Goal: Use online tool/utility: Utilize a website feature to perform a specific function

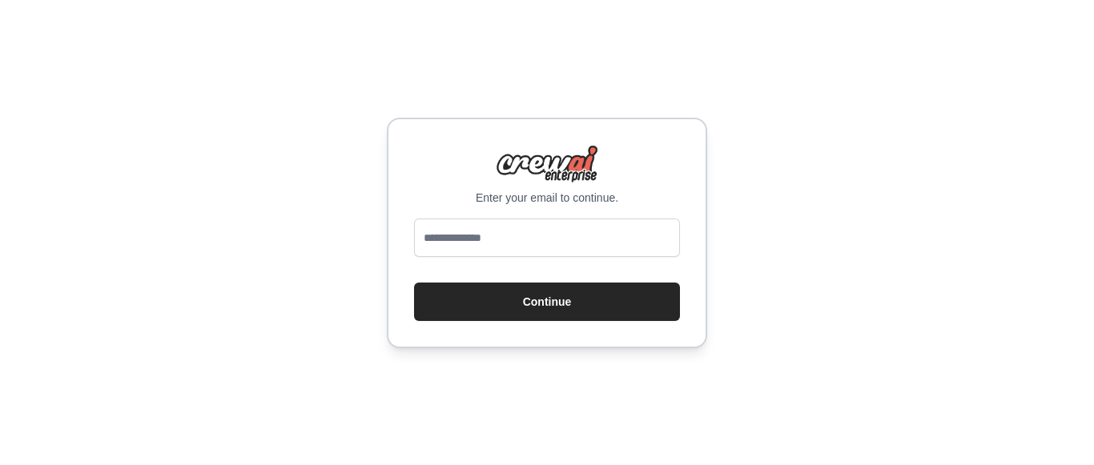
click at [516, 243] on input "email" at bounding box center [547, 238] width 266 height 38
type input "**********"
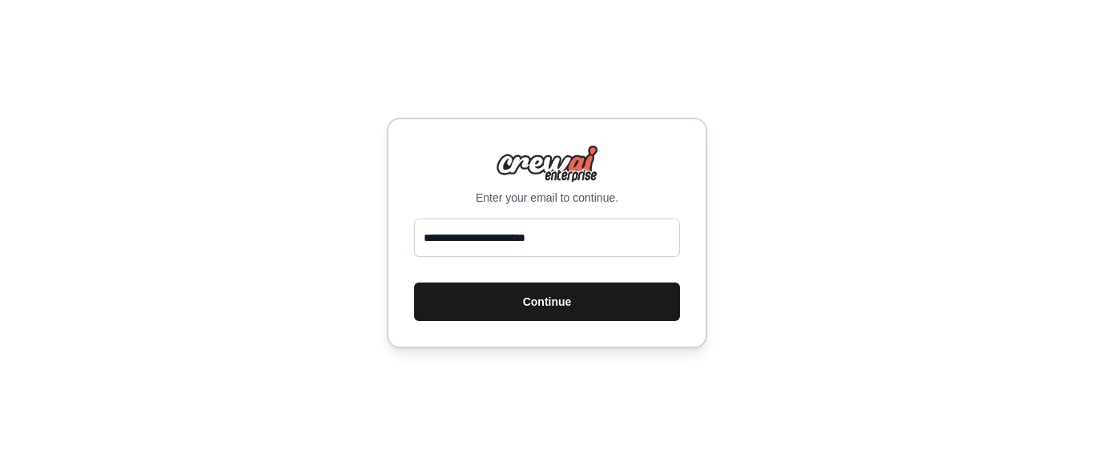
click at [500, 308] on button "Continue" at bounding box center [547, 302] width 266 height 38
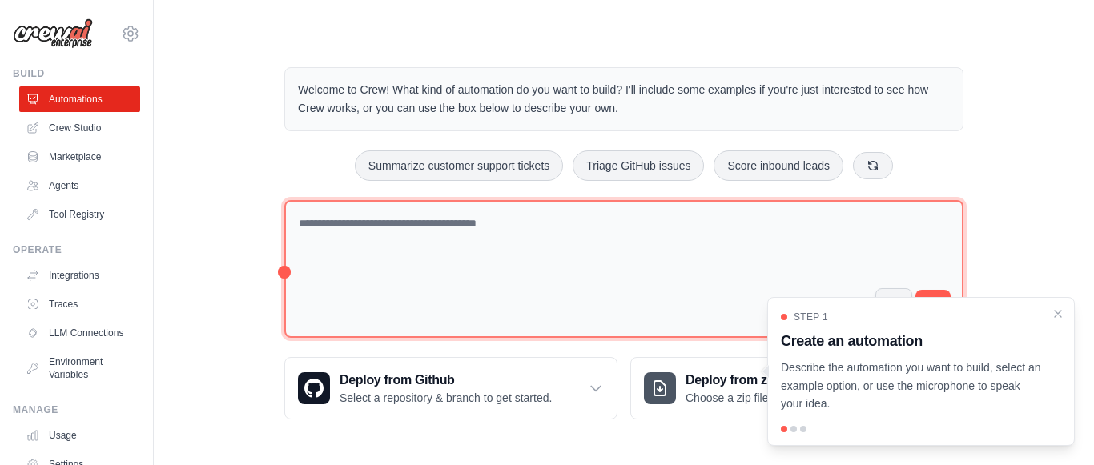
click at [520, 223] on textarea at bounding box center [623, 269] width 679 height 139
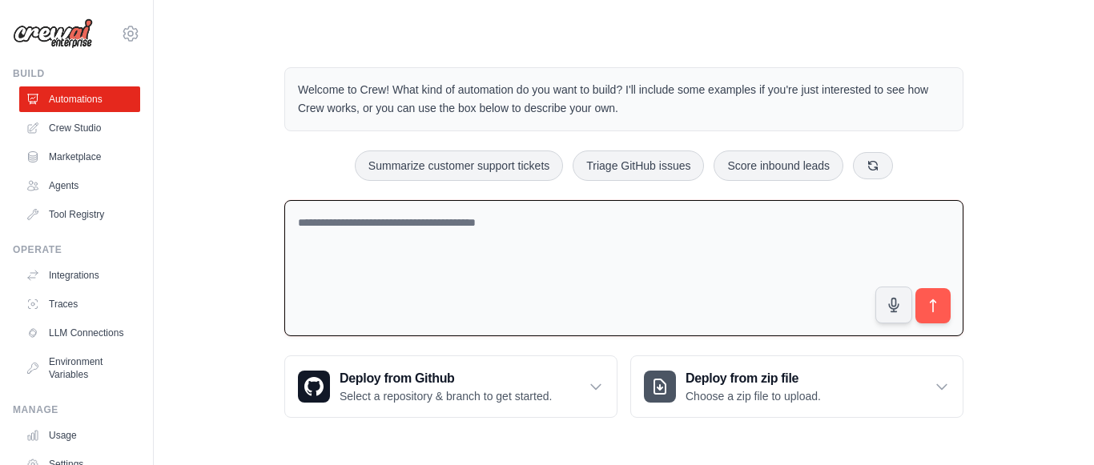
paste textarea "**********"
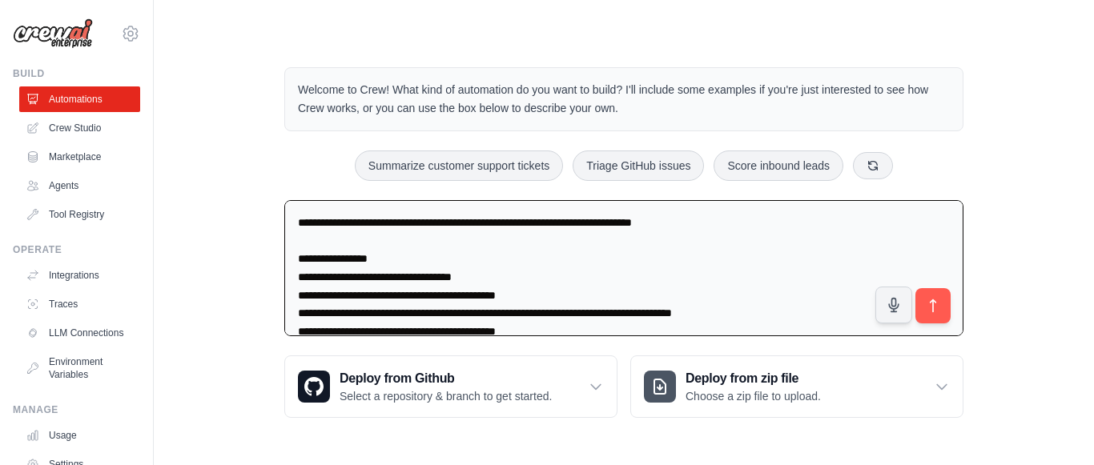
type textarea "**********"
click at [949, 300] on button "submit" at bounding box center [933, 306] width 37 height 37
drag, startPoint x: 311, startPoint y: 225, endPoint x: 587, endPoint y: 392, distance: 323.1
click at [587, 398] on div "Welcome to Crew! What kind of automation do you want to build? I'll include som…" at bounding box center [624, 243] width 718 height 402
drag, startPoint x: 695, startPoint y: 291, endPoint x: 292, endPoint y: 211, distance: 410.8
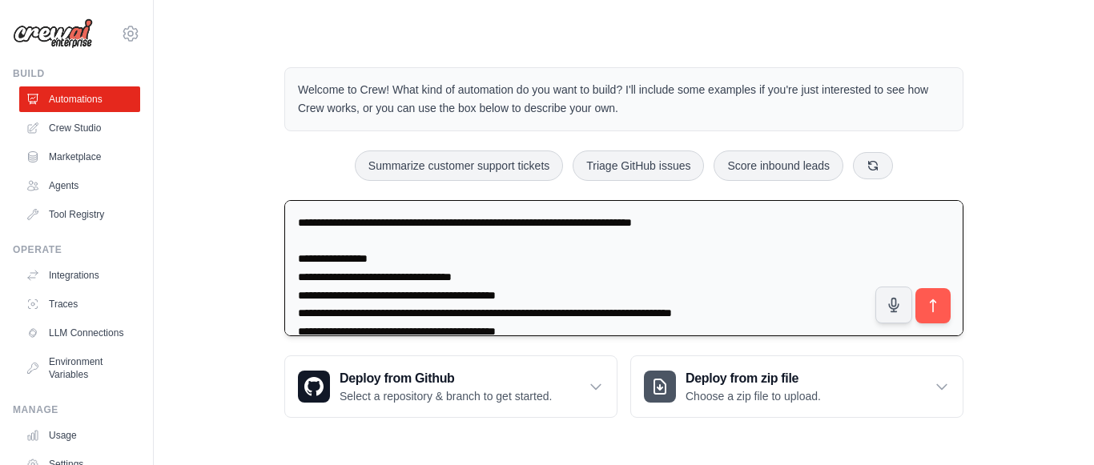
click at [292, 211] on textarea at bounding box center [623, 268] width 679 height 137
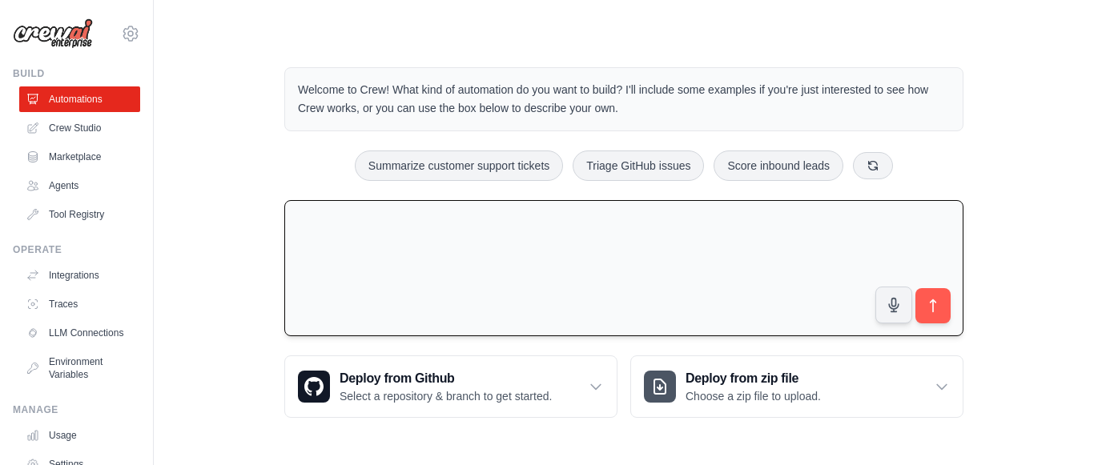
click at [543, 261] on textarea at bounding box center [623, 268] width 679 height 137
paste textarea "**********"
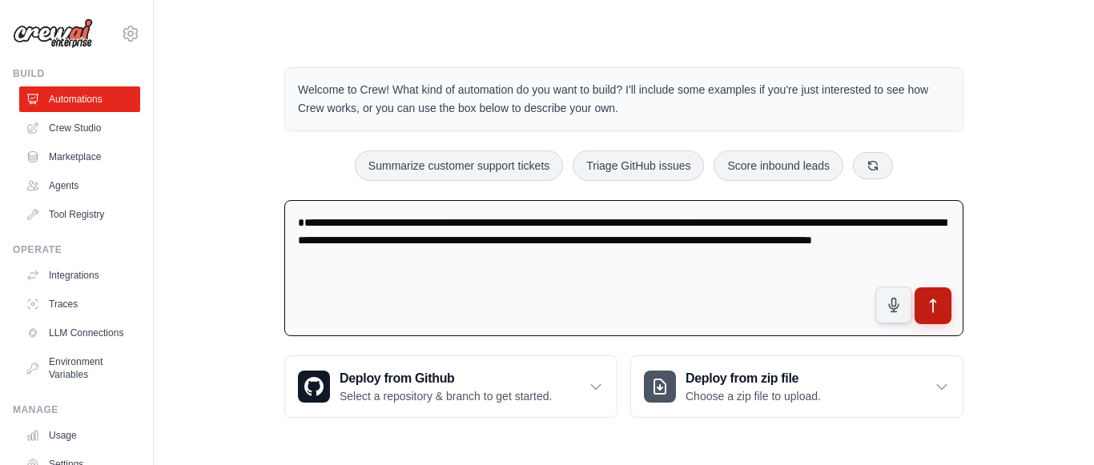
type textarea "**********"
click at [929, 306] on icon "submit" at bounding box center [933, 306] width 17 height 17
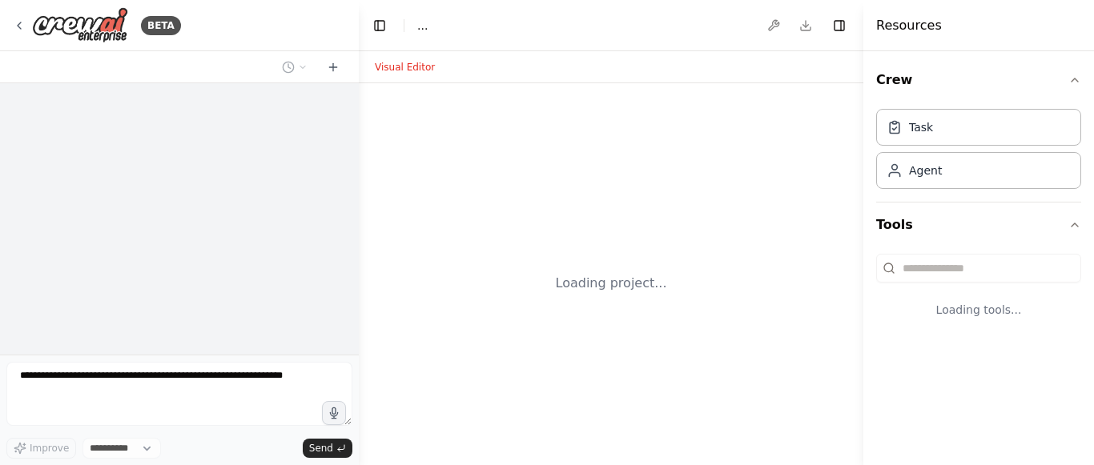
select select "****"
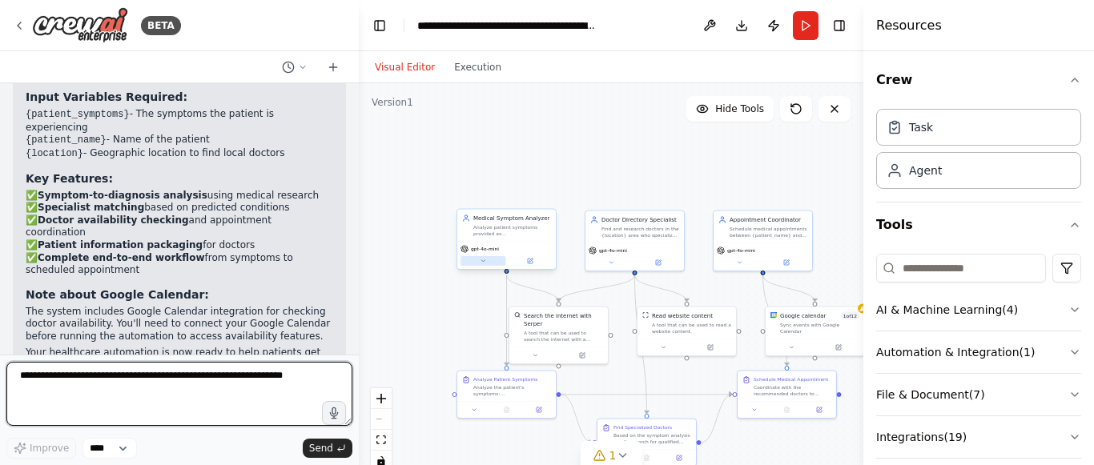
scroll to position [1351, 0]
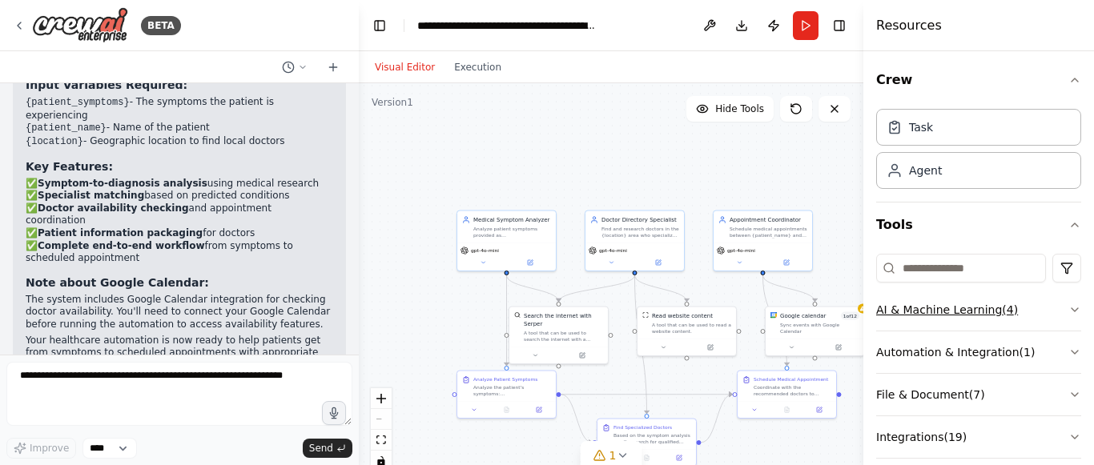
click at [1068, 311] on icon "button" at bounding box center [1074, 310] width 13 height 13
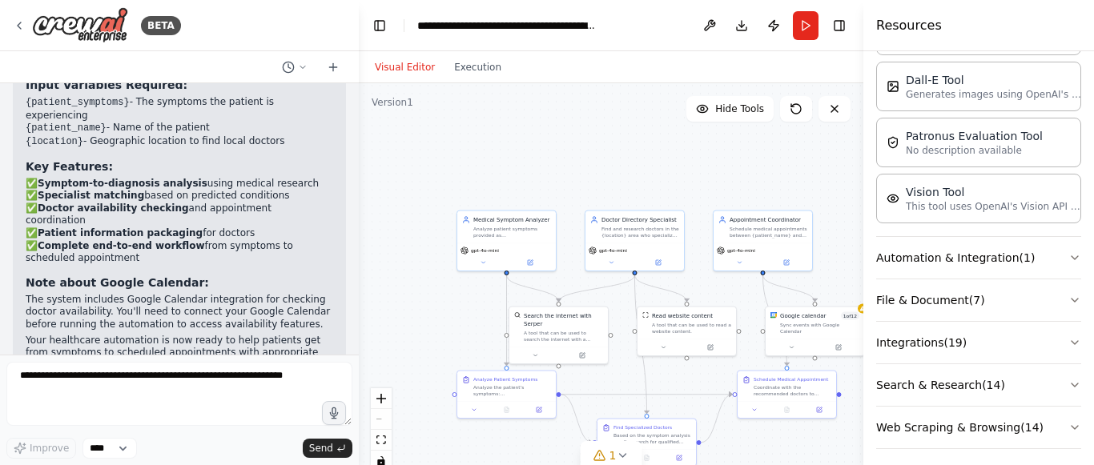
scroll to position [341, 0]
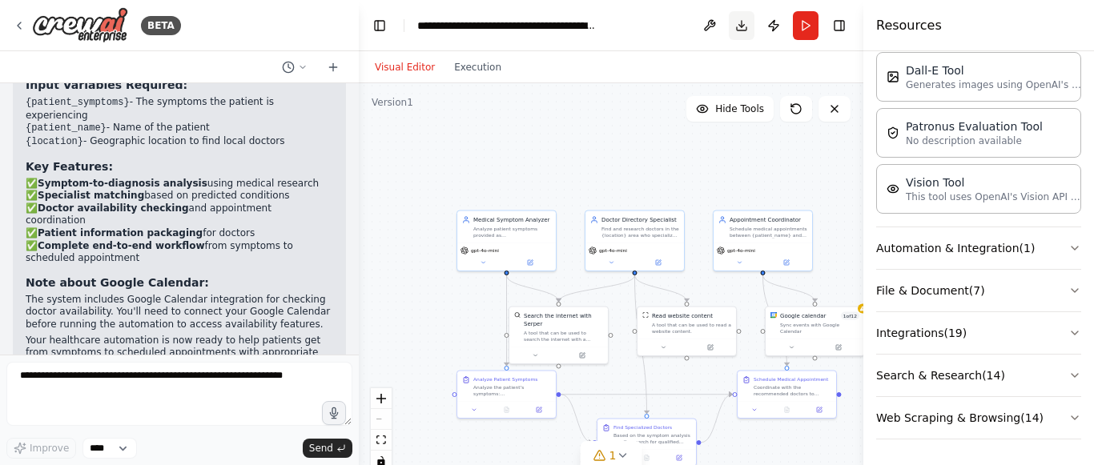
click at [744, 27] on button "Download" at bounding box center [742, 25] width 26 height 29
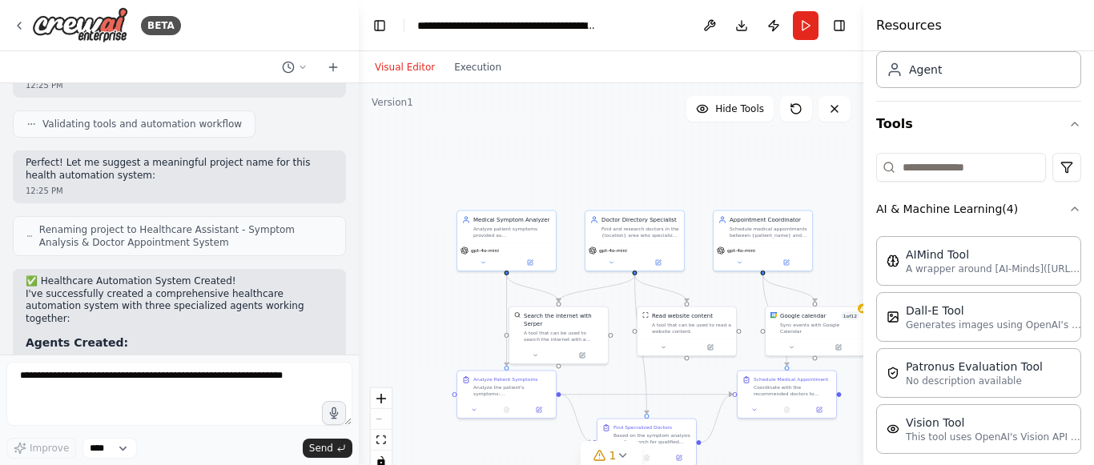
scroll to position [0, 0]
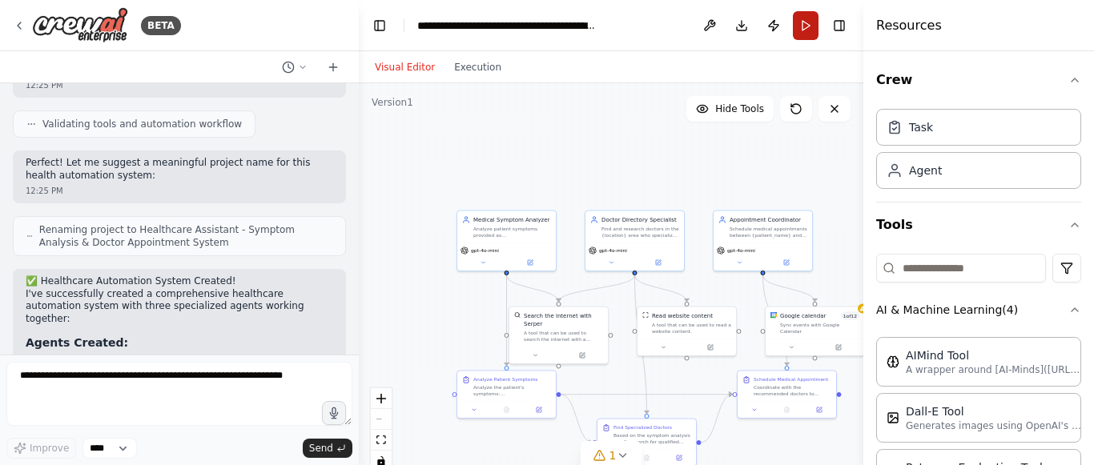
click at [807, 34] on button "Run" at bounding box center [806, 25] width 26 height 29
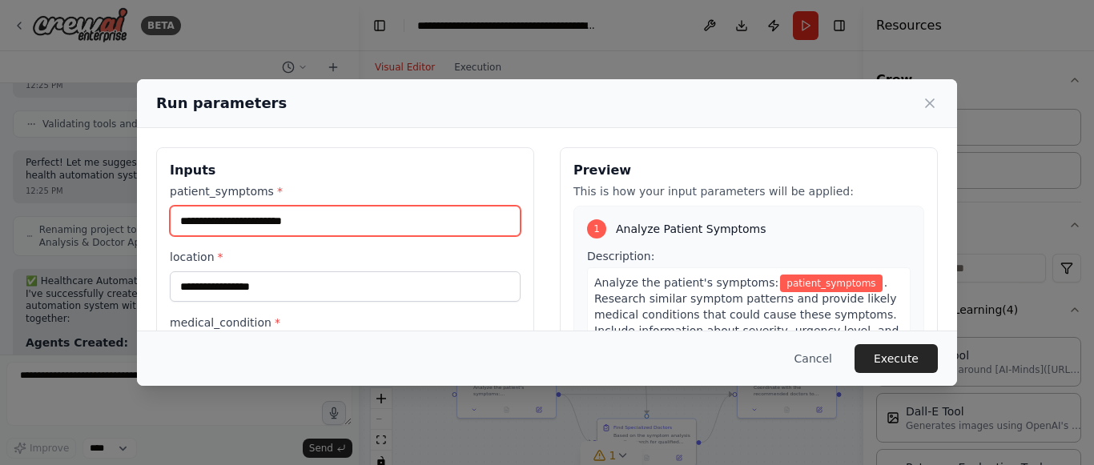
click at [435, 227] on input "patient_symptoms *" at bounding box center [345, 221] width 351 height 30
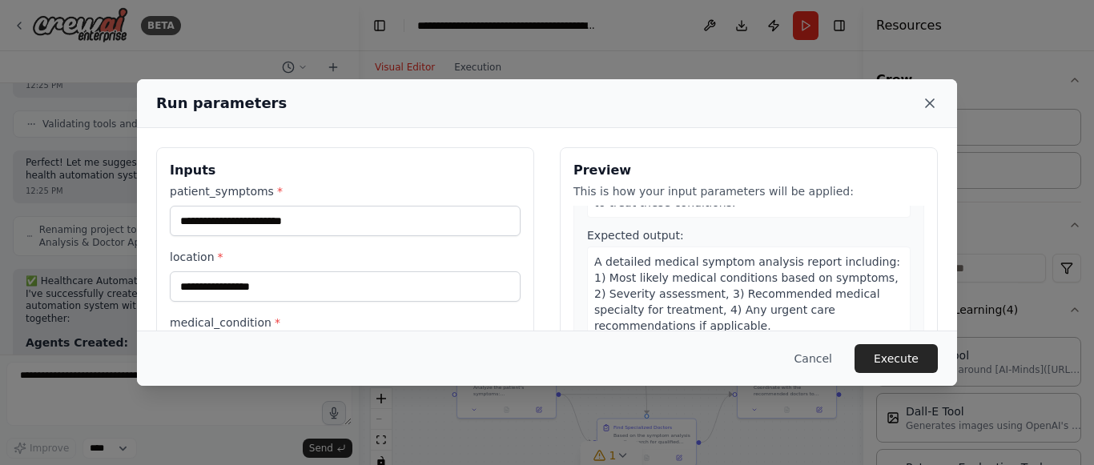
click at [927, 103] on icon at bounding box center [930, 103] width 16 height 16
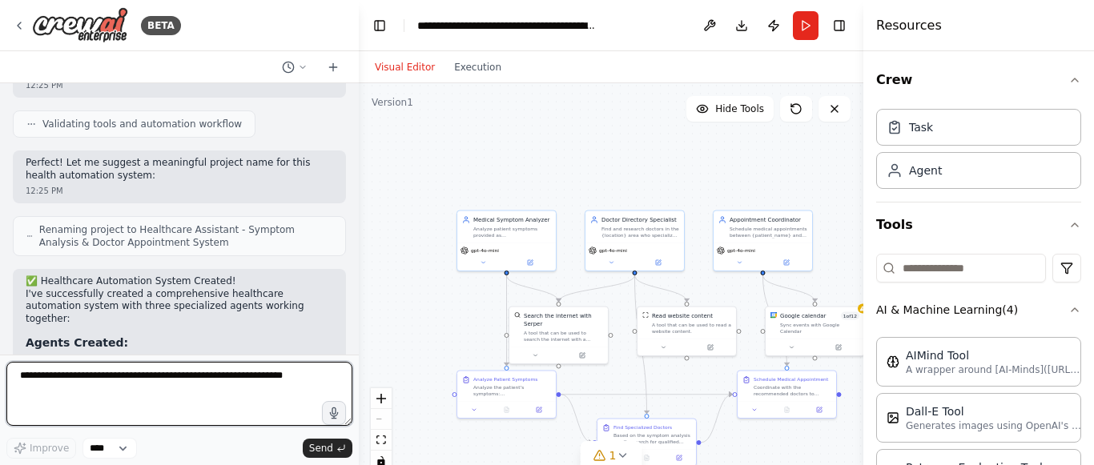
click at [64, 384] on textarea at bounding box center [179, 394] width 346 height 64
paste textarea "**********"
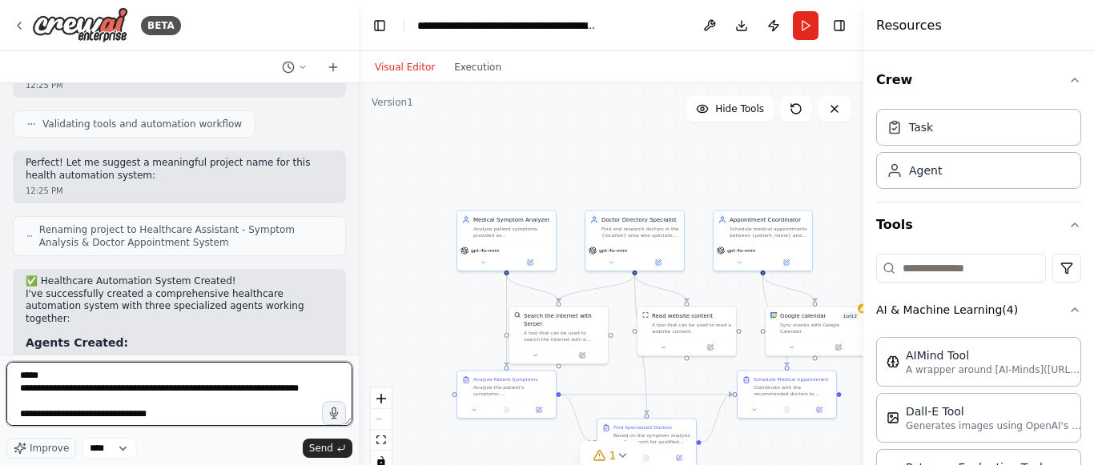
scroll to position [226, 0]
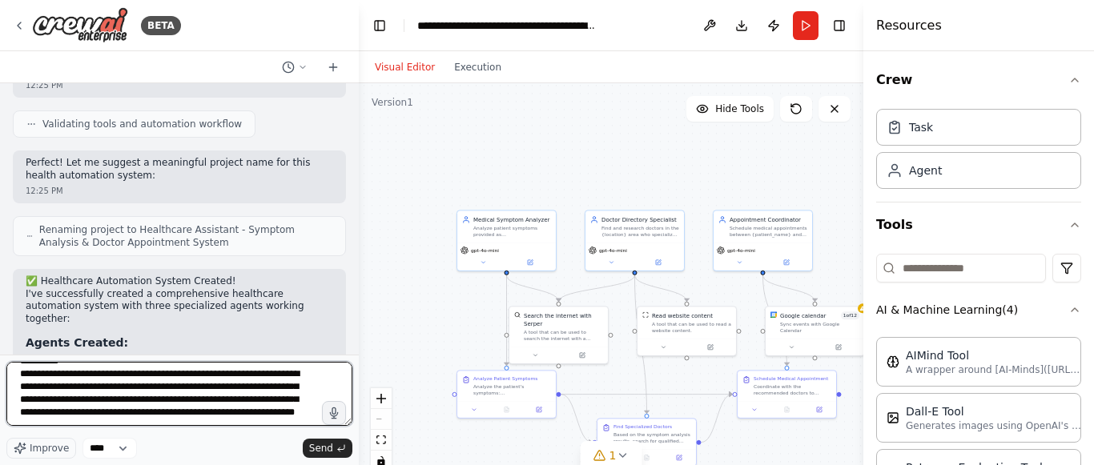
type textarea "**********"
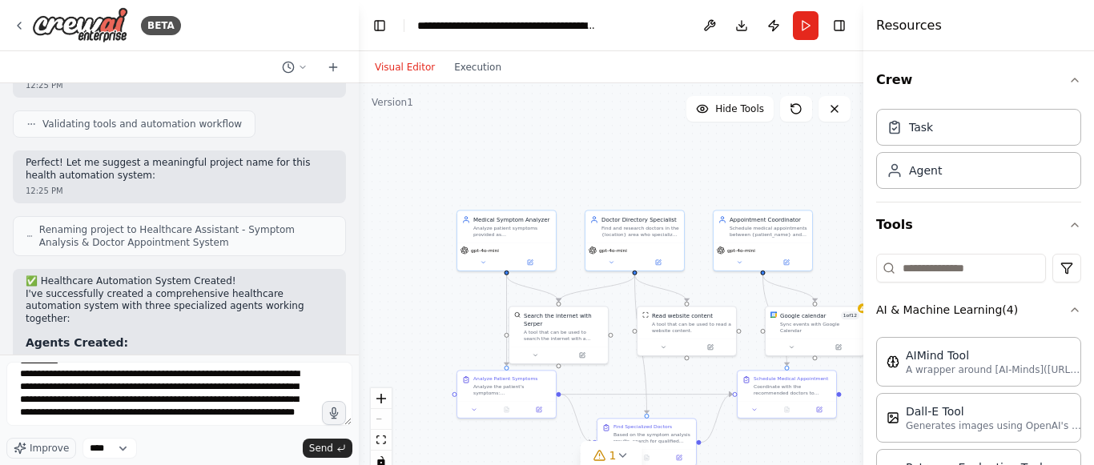
drag, startPoint x: 862, startPoint y: 261, endPoint x: 887, endPoint y: 261, distance: 24.8
click at [887, 261] on div "Resources Crew Task Agent Tools AI & Machine Learning ( 4 ) AIMind Tool A wrapp…" at bounding box center [978, 232] width 231 height 465
drag, startPoint x: 865, startPoint y: 261, endPoint x: 968, endPoint y: 262, distance: 103.3
click at [968, 262] on div "Resources Crew Task Agent Tools AI & Machine Learning ( 4 ) AIMind Tool A wrapp…" at bounding box center [980, 232] width 228 height 465
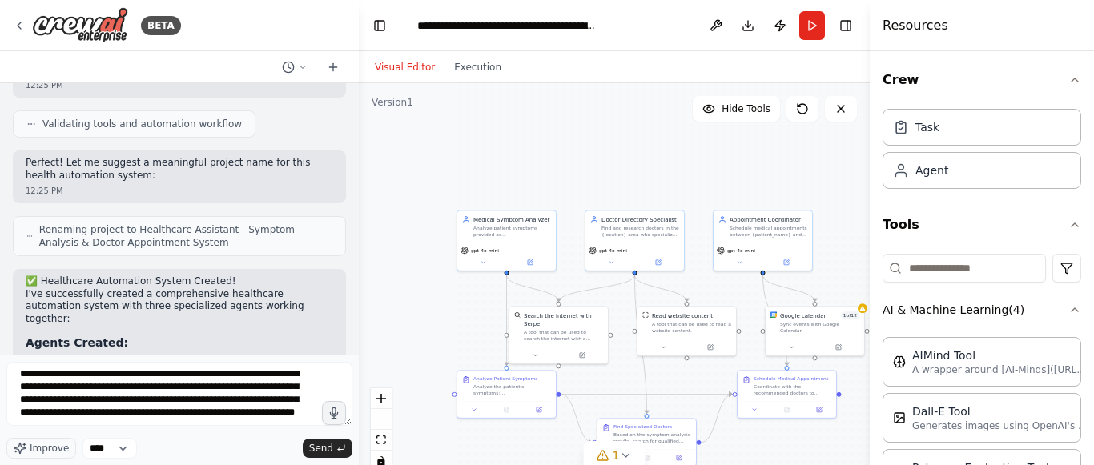
drag, startPoint x: 867, startPoint y: 254, endPoint x: 959, endPoint y: 255, distance: 92.1
click at [959, 255] on div "Resources Crew Task Agent Tools AI & Machine Learning ( 4 ) AIMind Tool A wrapp…" at bounding box center [982, 232] width 224 height 465
drag, startPoint x: 870, startPoint y: 258, endPoint x: 1052, endPoint y: 262, distance: 181.9
click at [1052, 262] on div "Resources Crew Task Agent Tools AI & Machine Learning ( 4 ) AIMind Tool A wrapp…" at bounding box center [982, 232] width 223 height 465
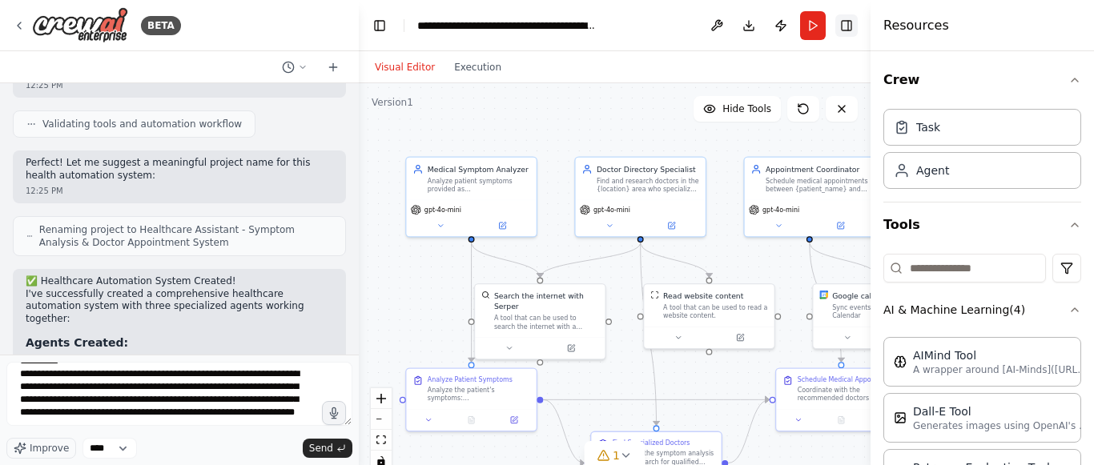
click at [841, 28] on button "Toggle Right Sidebar" at bounding box center [846, 25] width 22 height 22
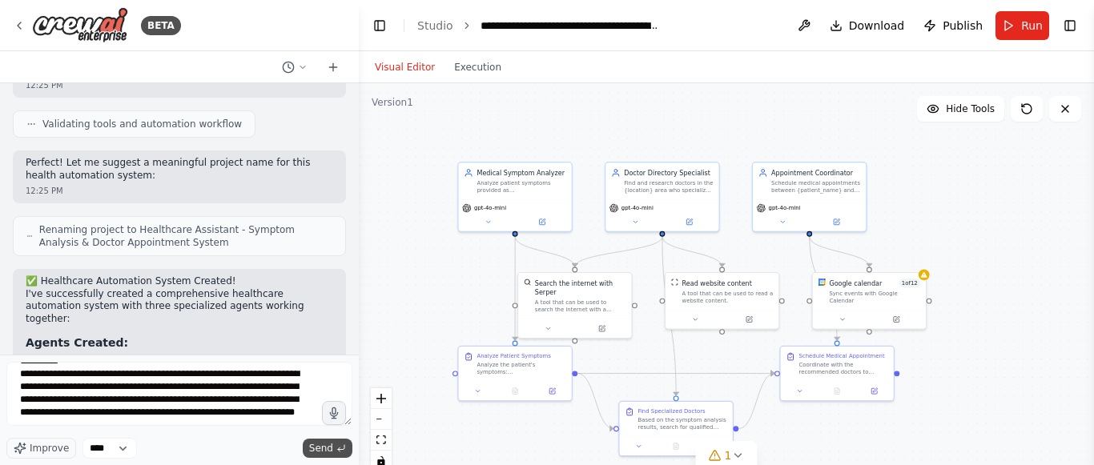
click at [333, 451] on button "Send" at bounding box center [328, 448] width 50 height 19
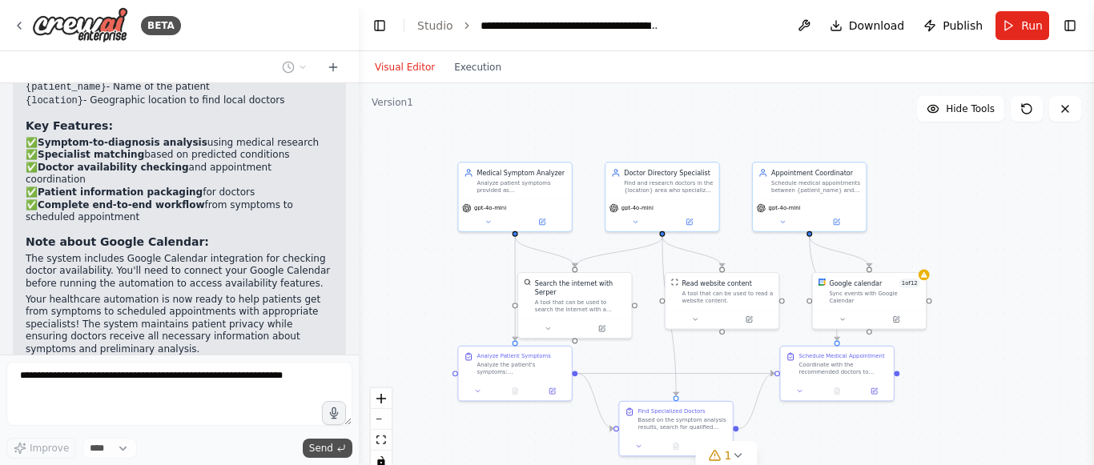
scroll to position [1628, 0]
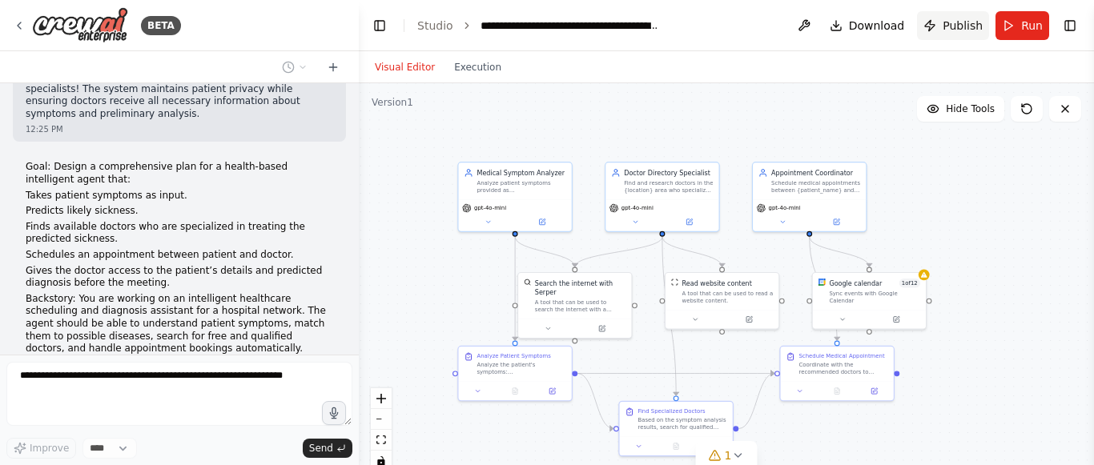
click at [934, 25] on button "Publish" at bounding box center [953, 25] width 72 height 29
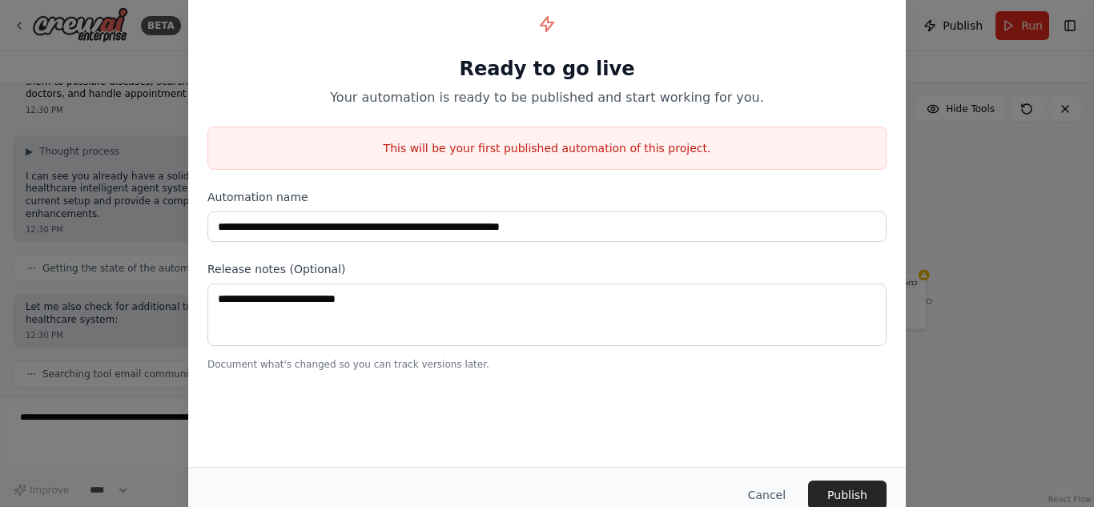
scroll to position [1879, 0]
click at [778, 465] on button "Cancel" at bounding box center [766, 495] width 63 height 29
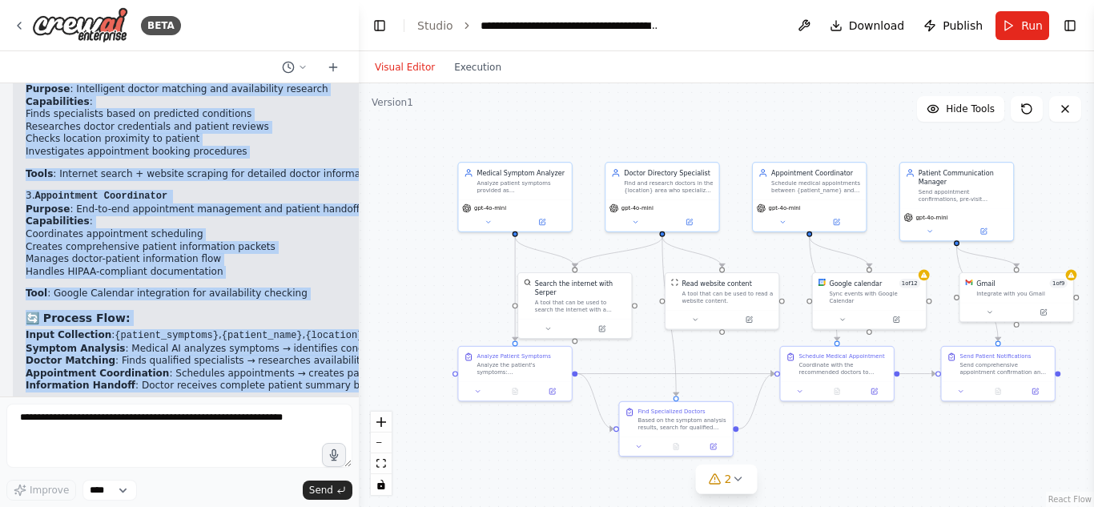
scroll to position [2626, 0]
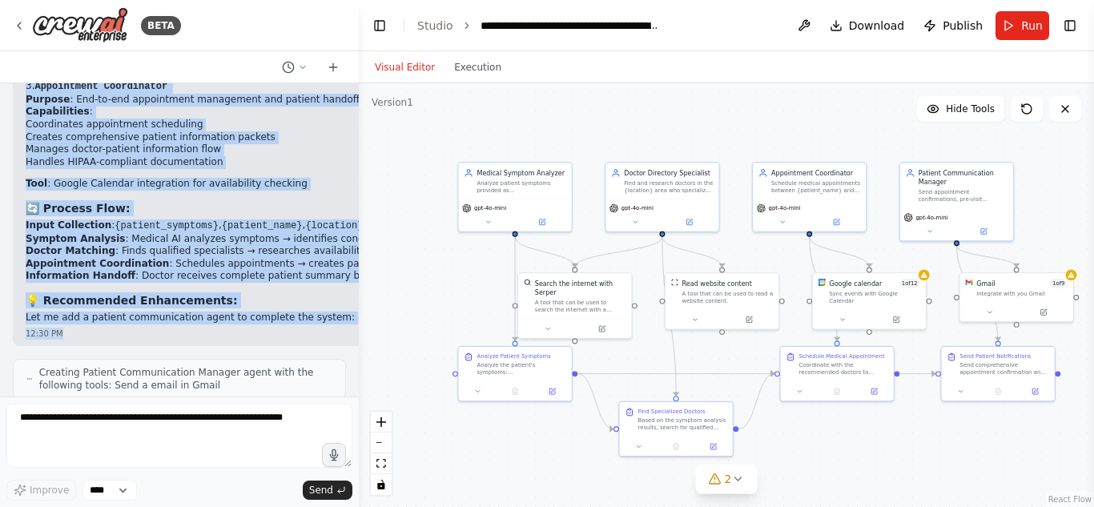
drag, startPoint x: 24, startPoint y: 127, endPoint x: 223, endPoint y: 239, distance: 227.7
click at [223, 239] on div "📋 Comprehensive Healthcare Intelligence Agent Plan Current System Analysis Your…" at bounding box center [294, 21] width 562 height 648
copy div "Current System Analysis Your existing system is excellently structured and cove…"
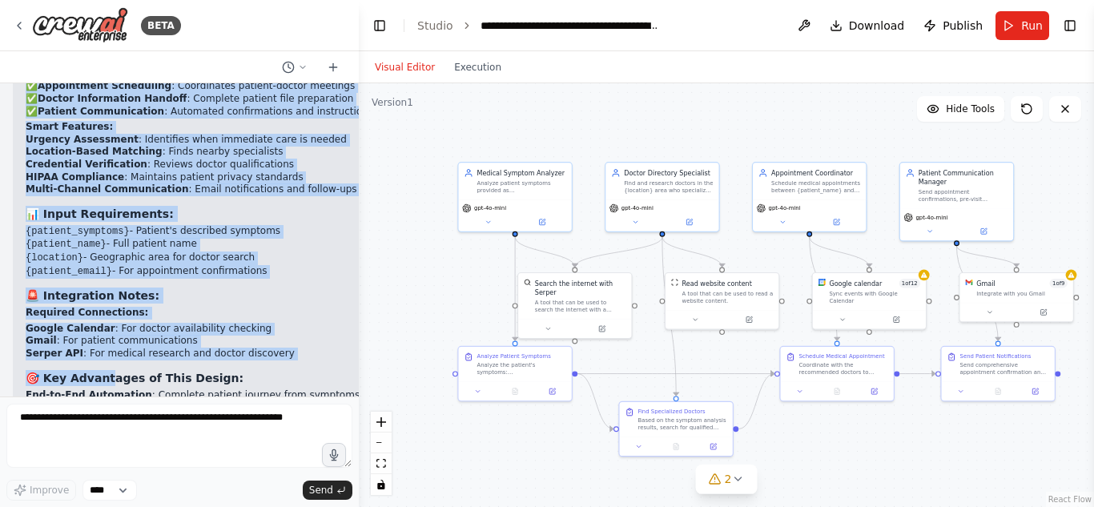
scroll to position [3266, 0]
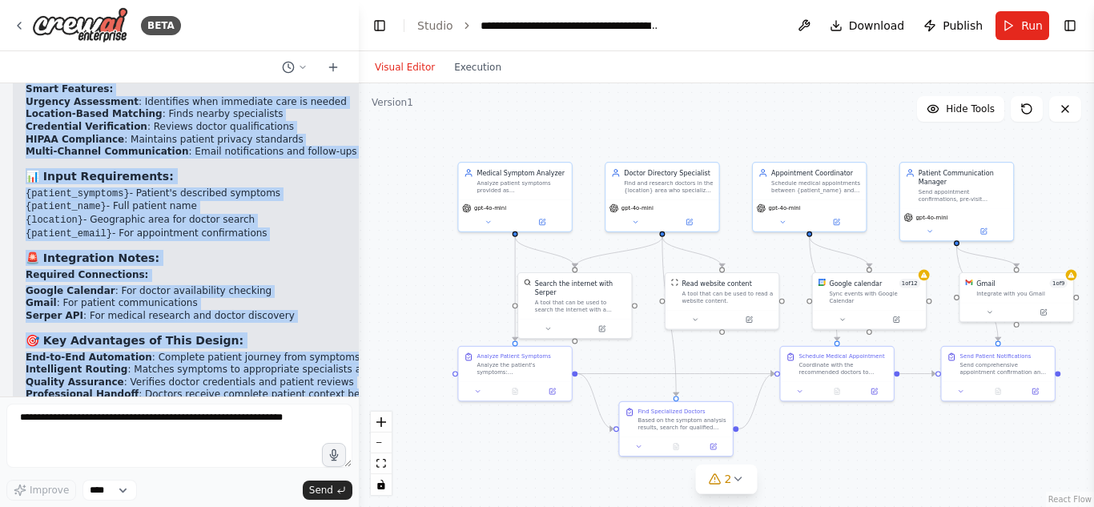
drag, startPoint x: 38, startPoint y: 174, endPoint x: 202, endPoint y: 364, distance: 251.6
click at [202, 364] on div "✅ Enhanced Healthcare Intelligence System Complete! 🏥 Final System Architecture…" at bounding box center [314, 162] width 602 height 622
copy div "Enhanced Healthcare Intelligence System Complete! 🏥 Final System Architecture Y…"
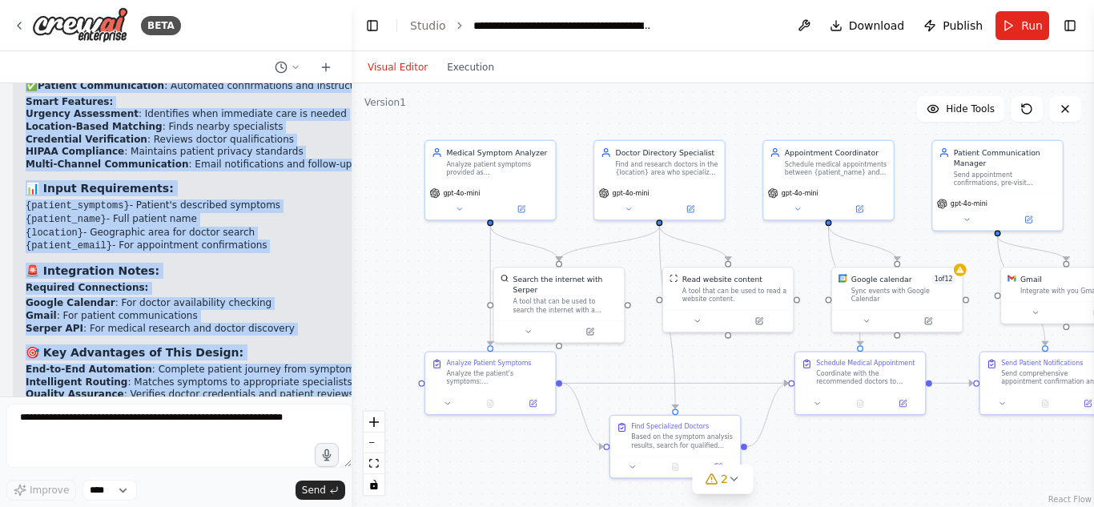
drag, startPoint x: 352, startPoint y: 313, endPoint x: 272, endPoint y: 302, distance: 81.7
click at [272, 302] on div "BETA Create this for an health base agent that takes patients symptoms, predict…" at bounding box center [547, 253] width 1094 height 507
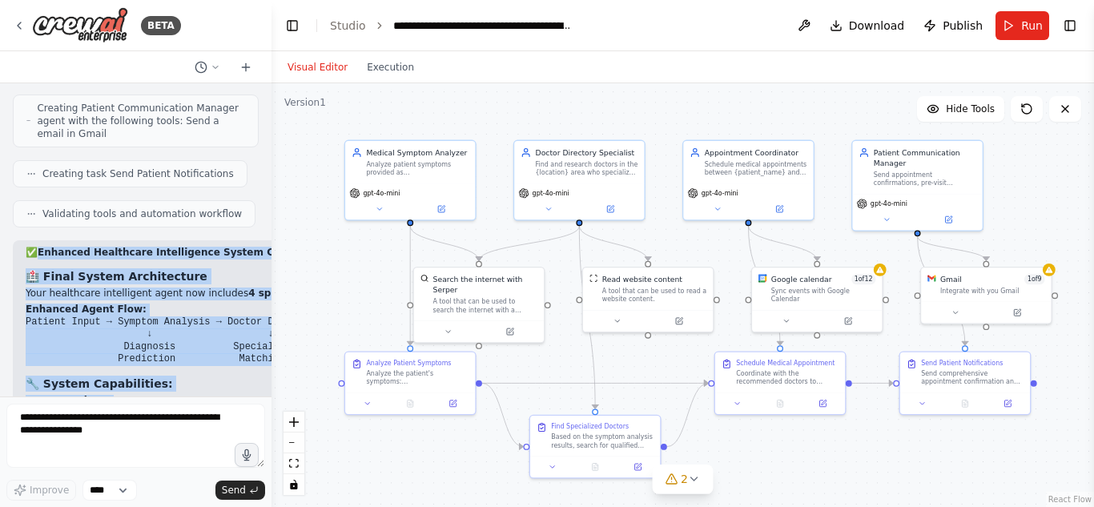
scroll to position [3631, 0]
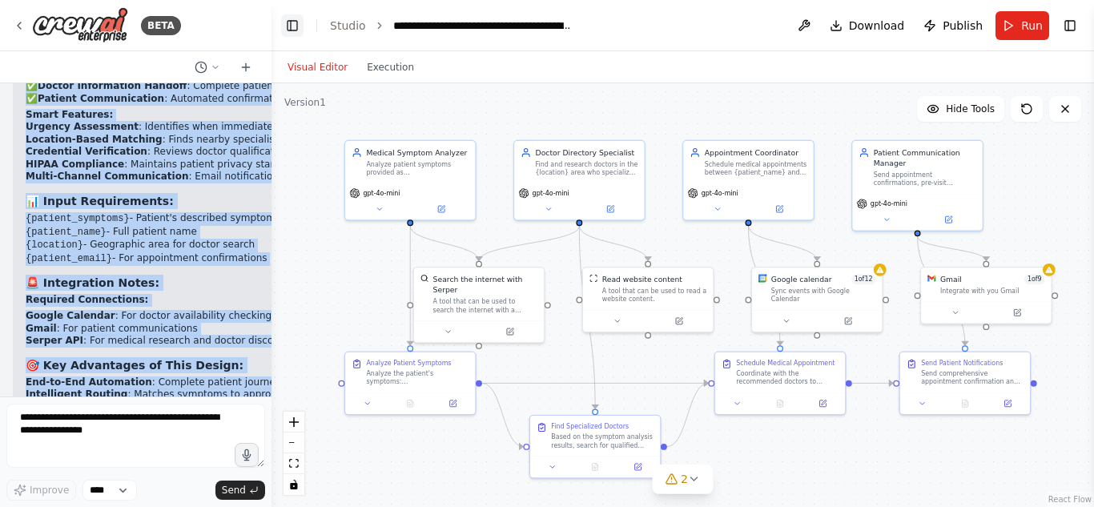
click at [289, 24] on button "Toggle Left Sidebar" at bounding box center [292, 25] width 22 height 22
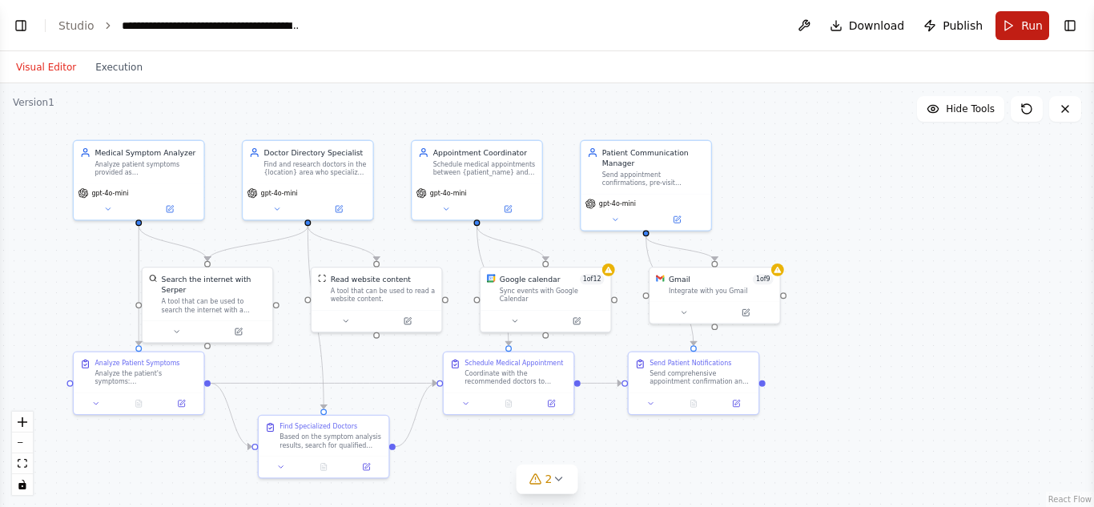
click at [1019, 32] on button "Run" at bounding box center [1023, 25] width 54 height 29
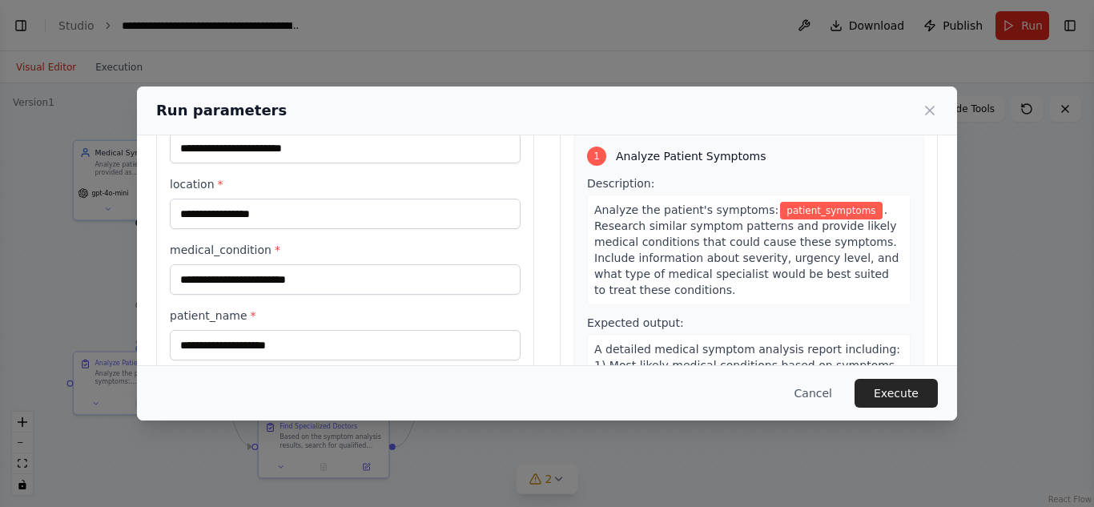
scroll to position [0, 0]
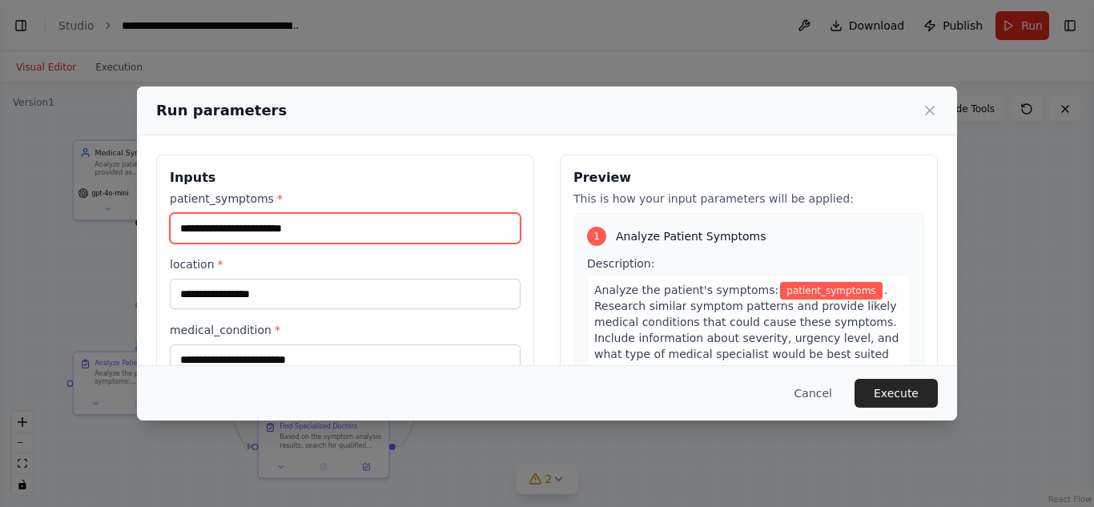
click at [313, 215] on input "patient_symptoms *" at bounding box center [345, 228] width 351 height 30
type input "**********"
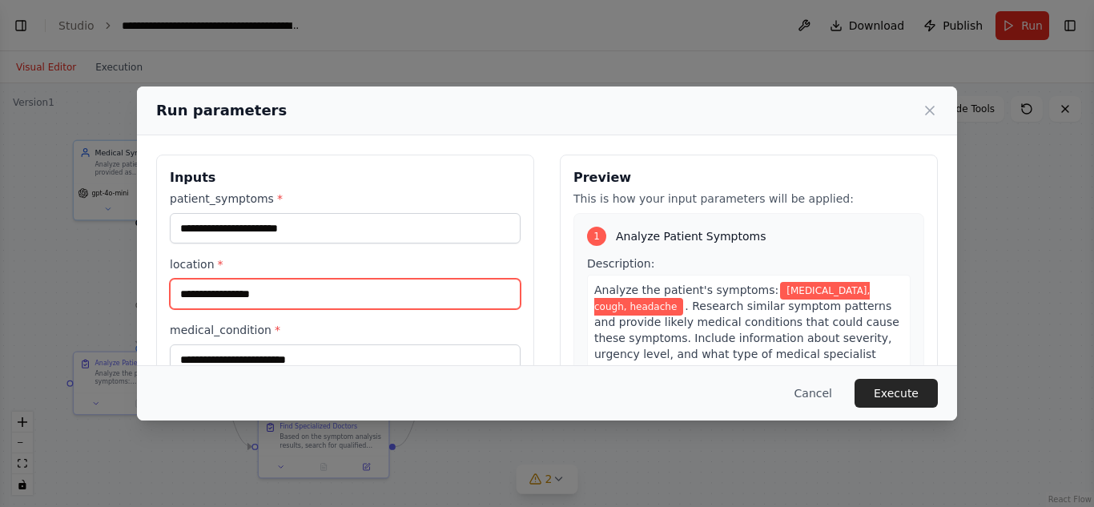
click at [292, 281] on input "location *" at bounding box center [345, 294] width 351 height 30
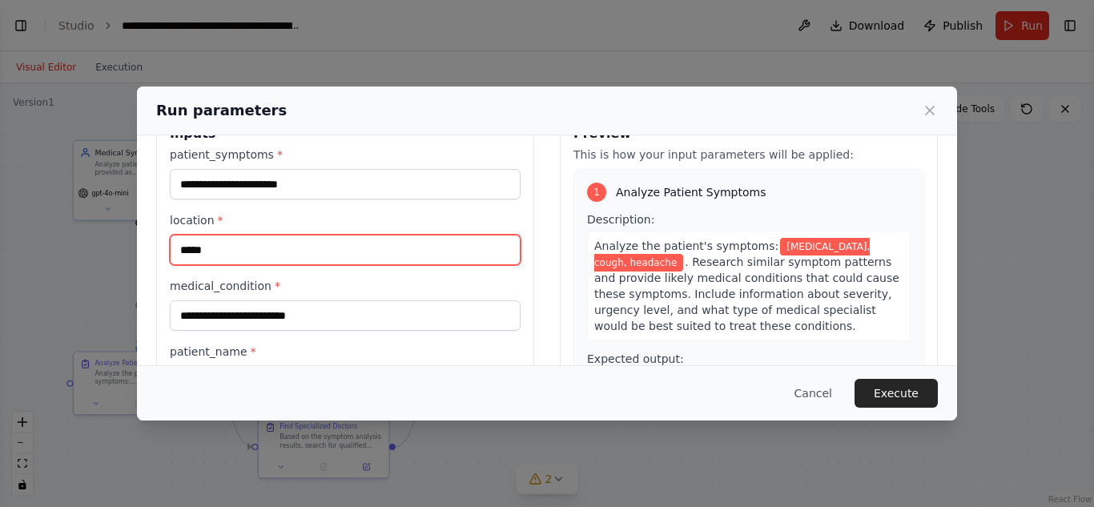
scroll to position [80, 0]
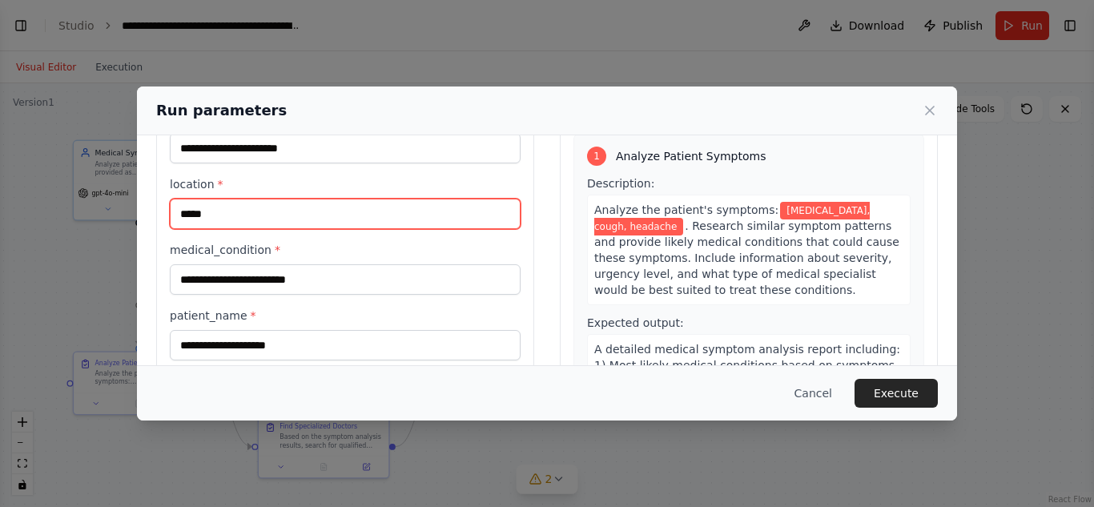
type input "*****"
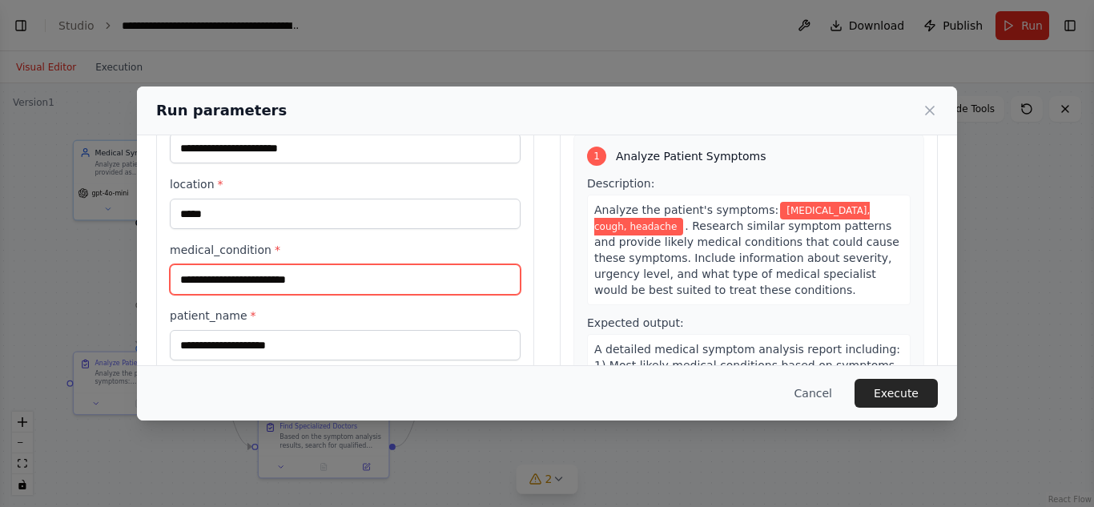
click at [309, 275] on input "medical_condition *" at bounding box center [345, 279] width 351 height 30
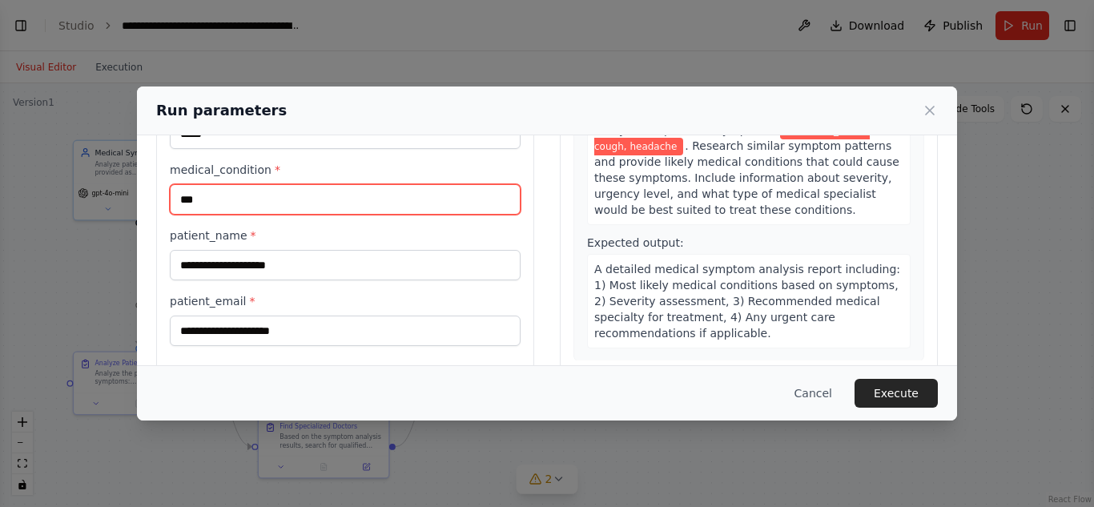
scroll to position [187, 0]
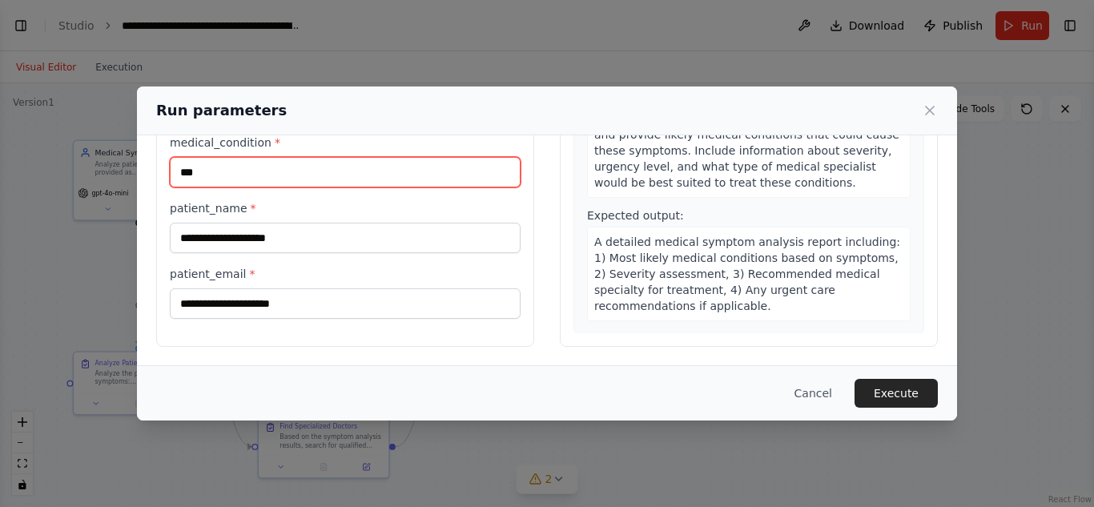
type input "***"
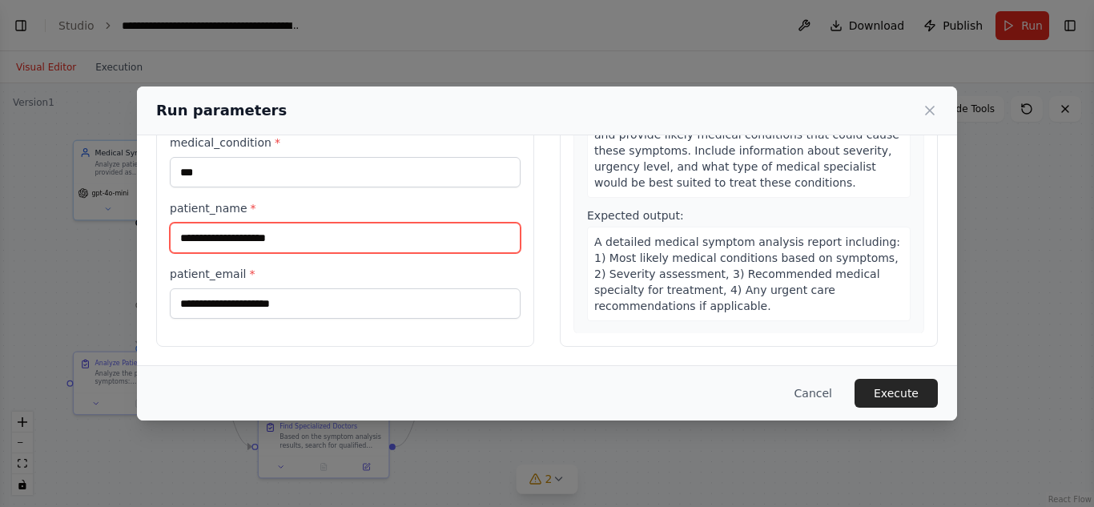
click at [290, 246] on input "patient_name *" at bounding box center [345, 238] width 351 height 30
type input "***"
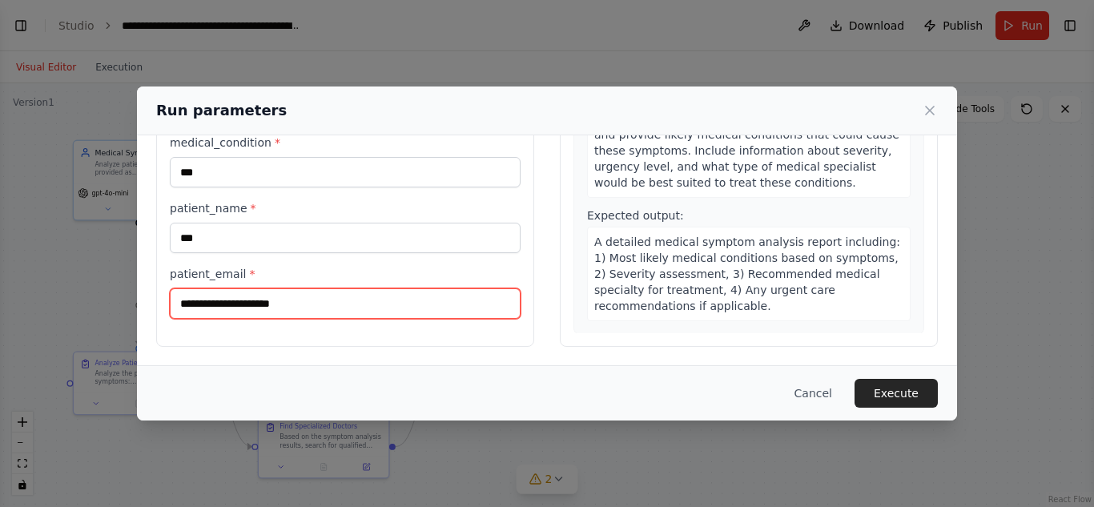
click at [306, 301] on input "patient_email *" at bounding box center [345, 303] width 351 height 30
type input "**********"
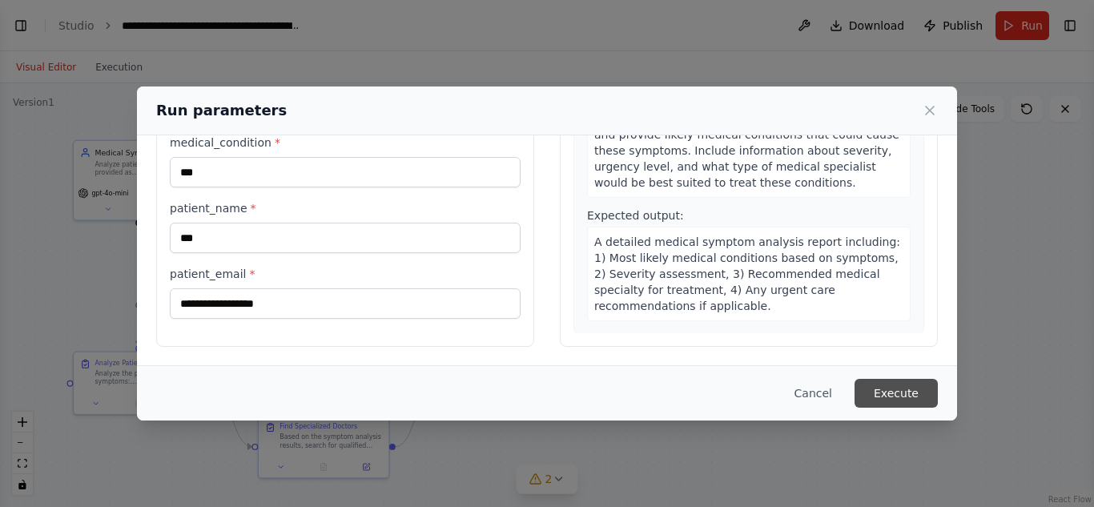
click at [863, 383] on button "Execute" at bounding box center [896, 393] width 83 height 29
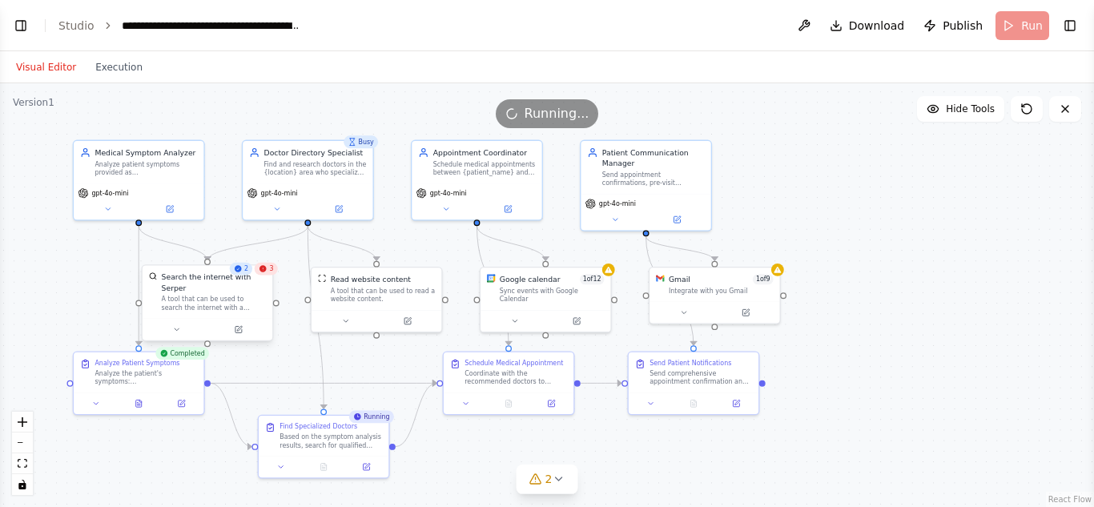
click at [272, 276] on div "Search the internet with Serper A tool that can be used to search the internet …" at bounding box center [208, 292] width 130 height 53
click at [610, 268] on icon at bounding box center [608, 267] width 7 height 6
click at [588, 296] on div "Google calendar 1 of 12 Sync events with Google Calendar" at bounding box center [546, 287] width 130 height 42
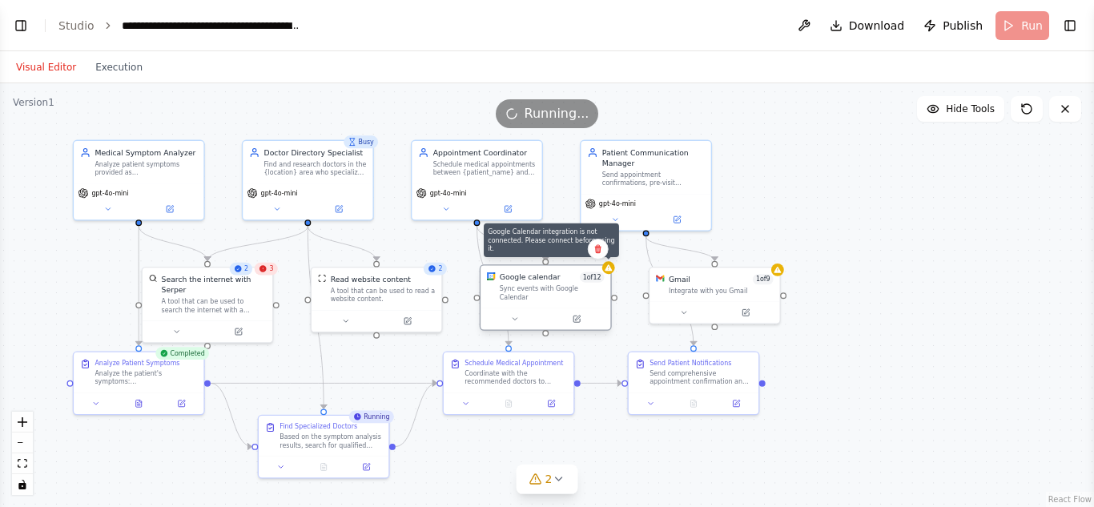
click at [609, 273] on div at bounding box center [608, 267] width 13 height 13
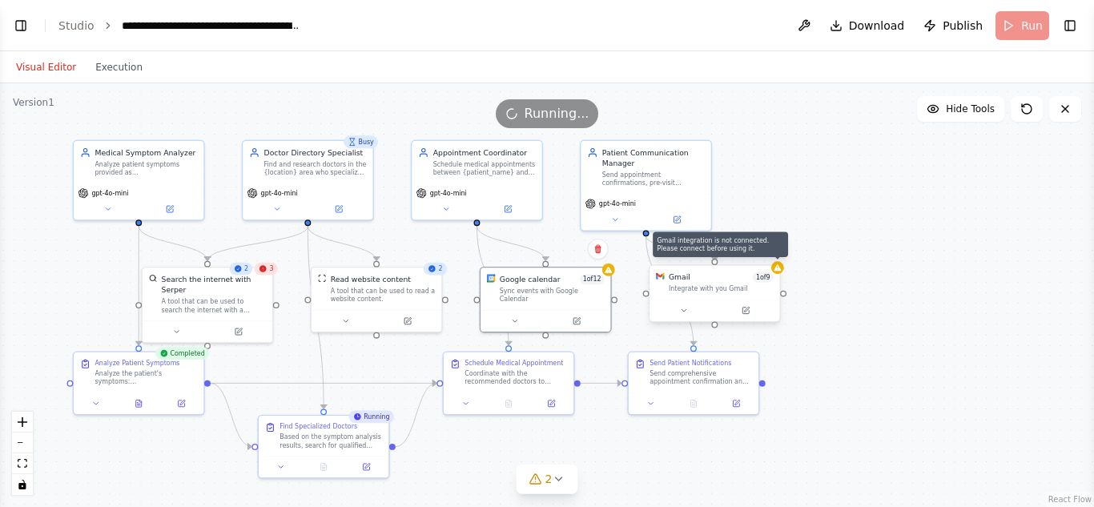
click at [777, 273] on div at bounding box center [777, 267] width 13 height 13
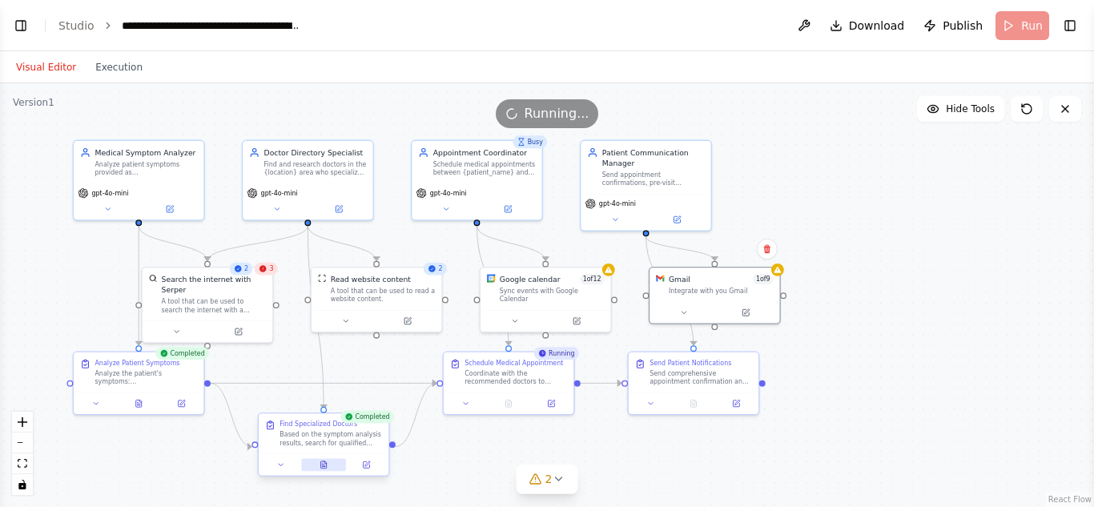
click at [321, 464] on button at bounding box center [323, 464] width 45 height 13
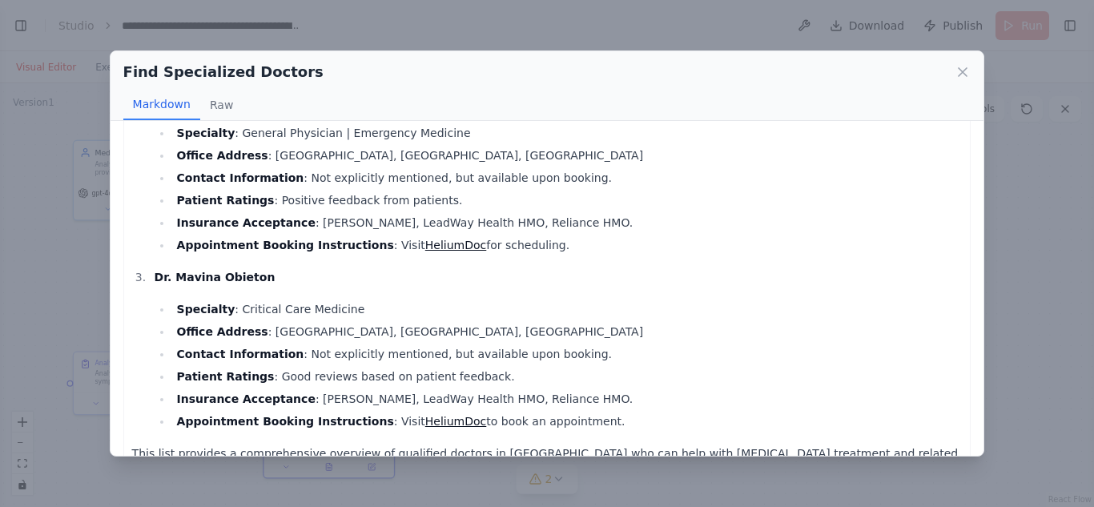
scroll to position [269, 0]
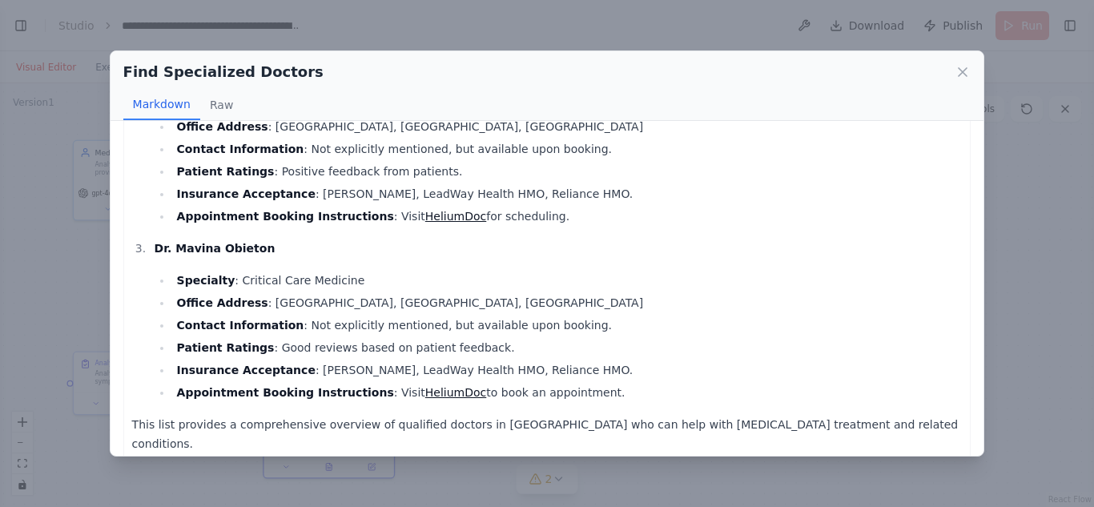
click at [87, 377] on div "Find Specialized Doctors Markdown Raw Dr. Adewale Abioye Specialty : General Ph…" at bounding box center [547, 253] width 1094 height 507
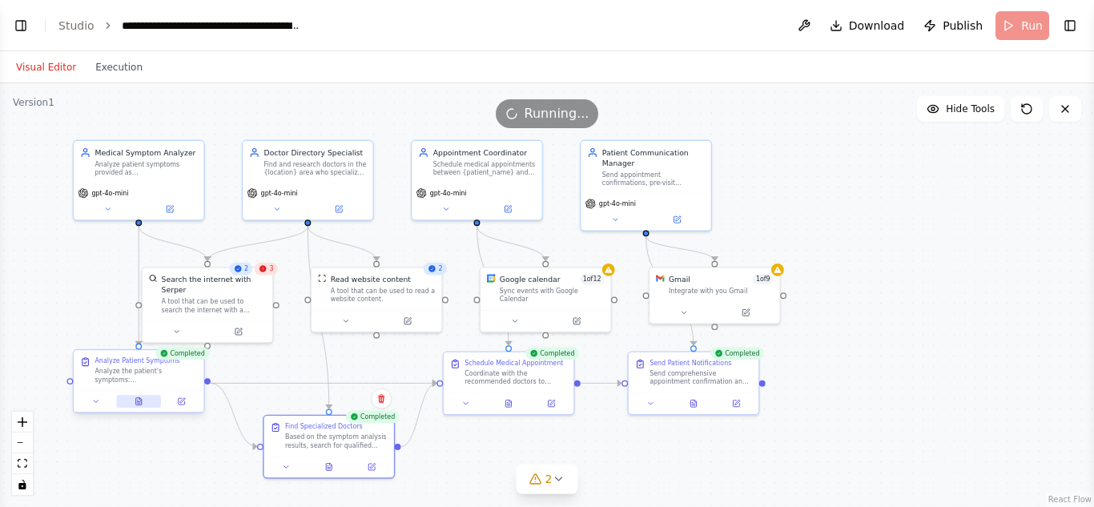
click at [128, 400] on button at bounding box center [138, 401] width 45 height 13
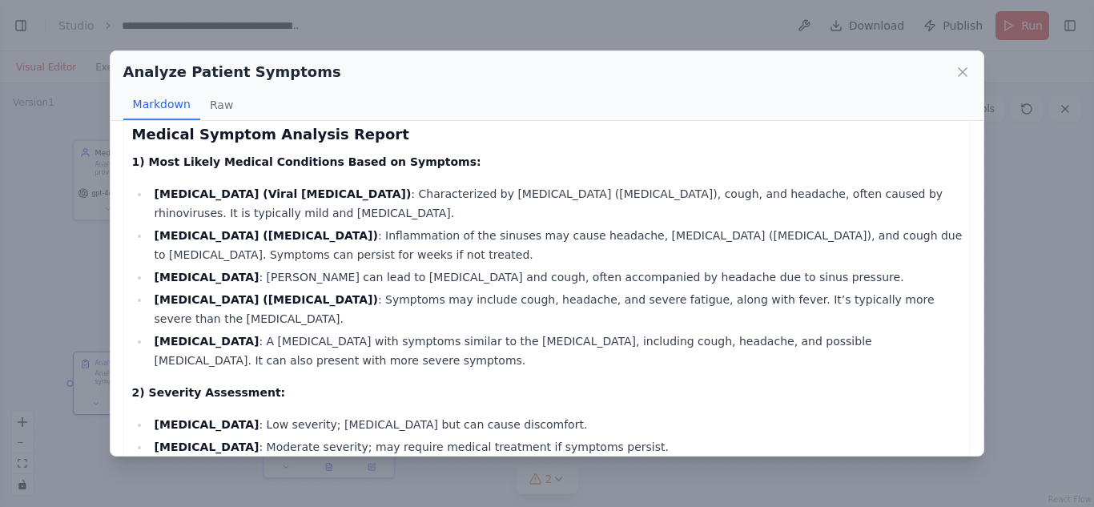
scroll to position [0, 0]
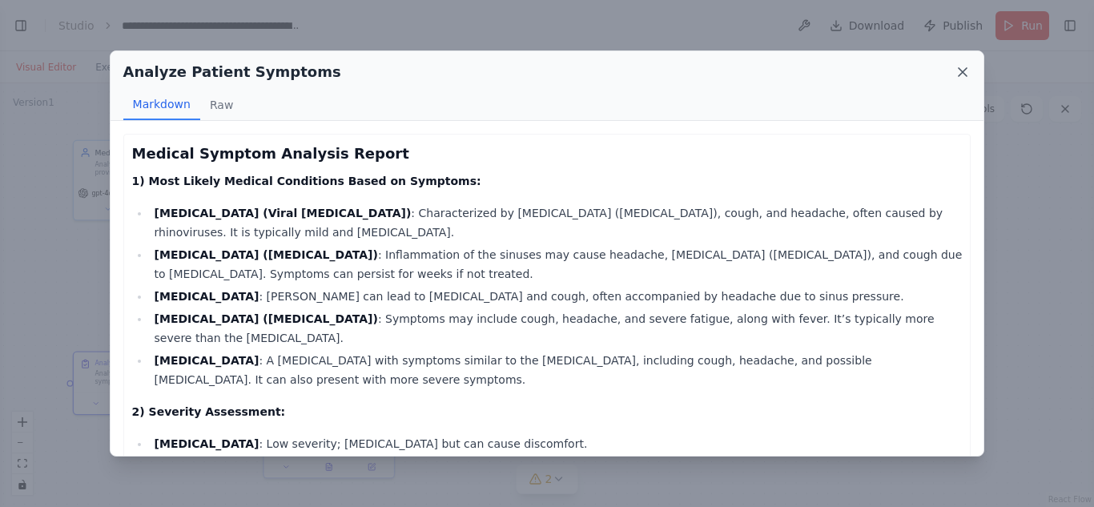
click at [960, 74] on icon at bounding box center [963, 72] width 8 height 8
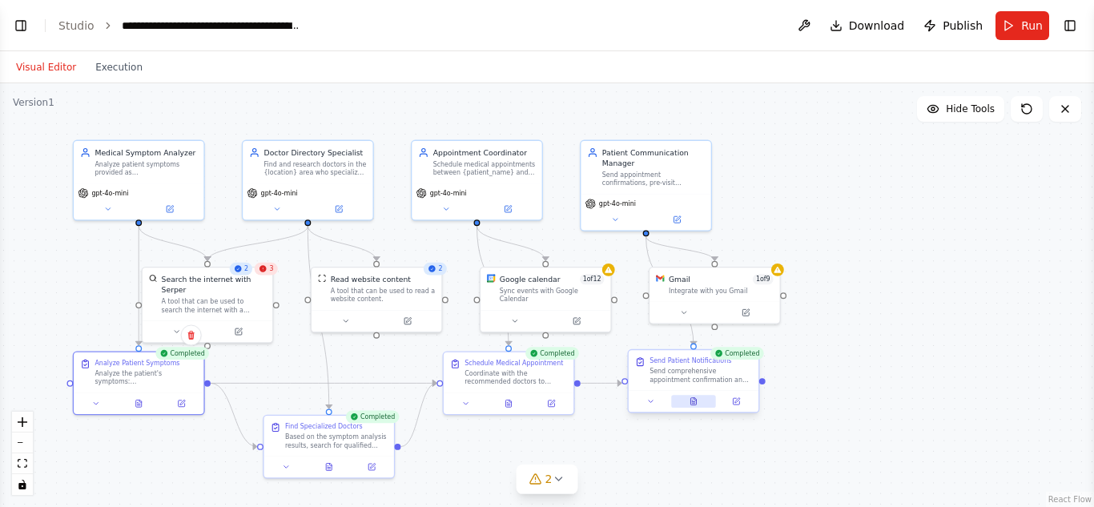
click at [697, 403] on icon at bounding box center [694, 401] width 9 height 9
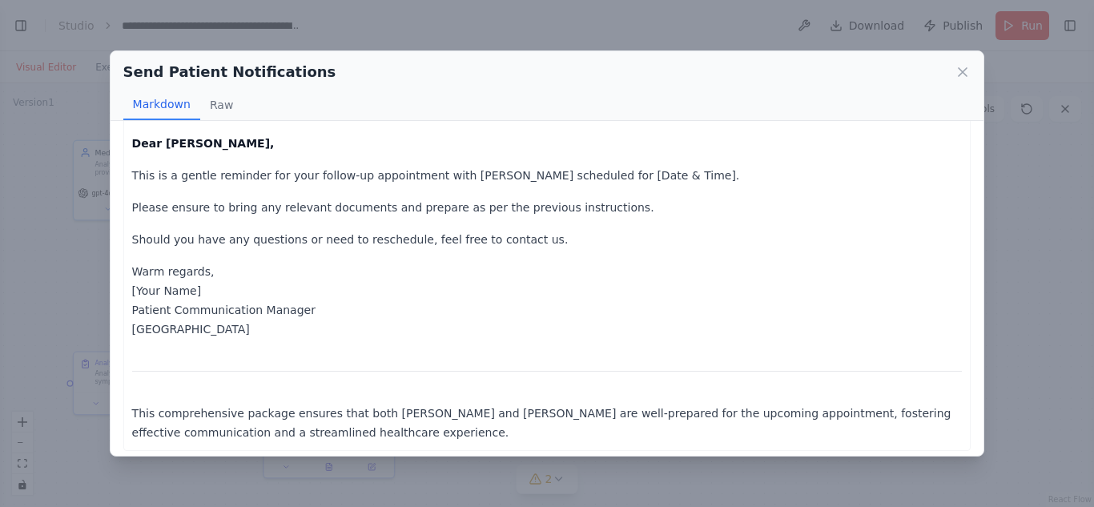
scroll to position [1717, 0]
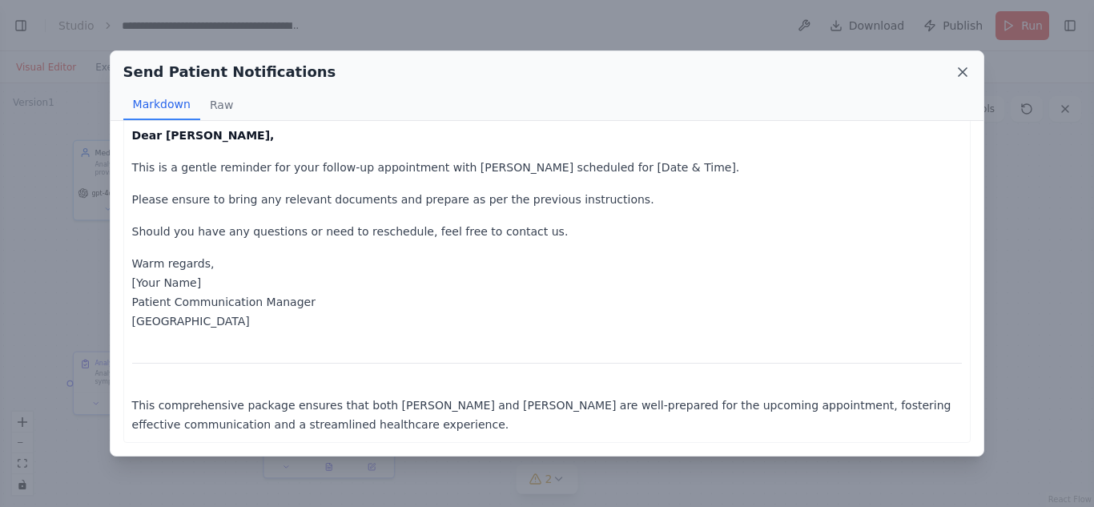
click at [957, 66] on icon at bounding box center [963, 72] width 16 height 16
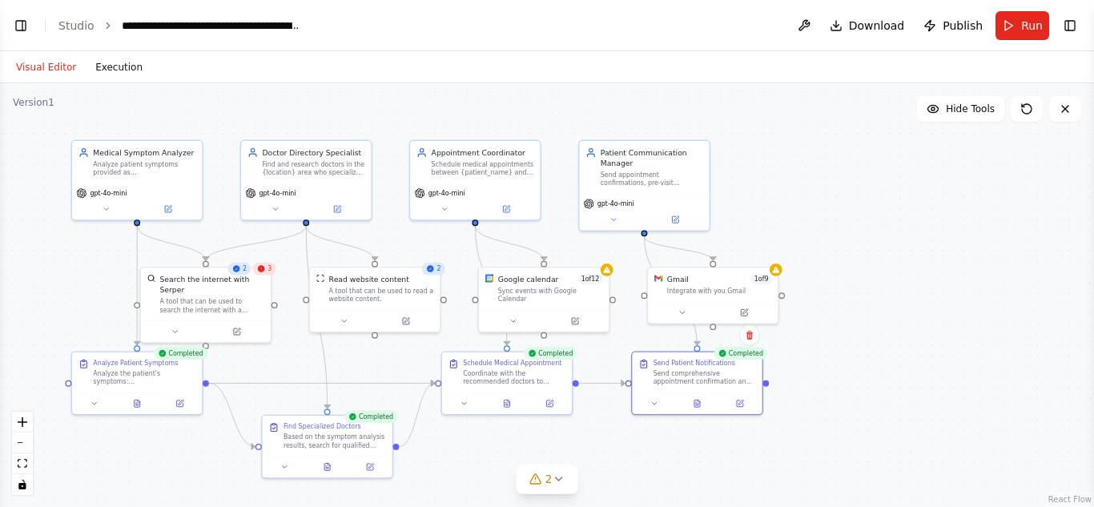
click at [113, 66] on button "Execution" at bounding box center [119, 67] width 66 height 19
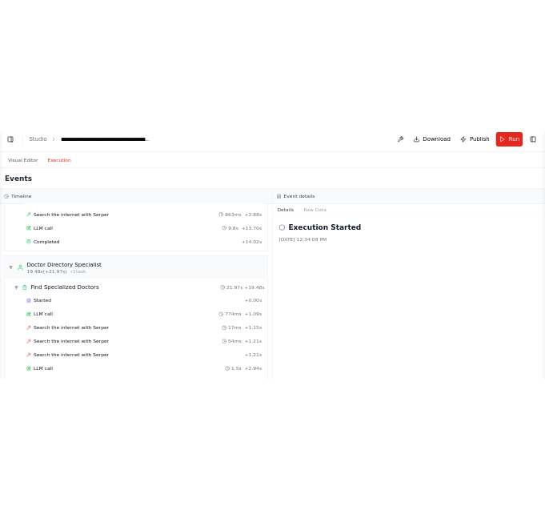
scroll to position [86, 0]
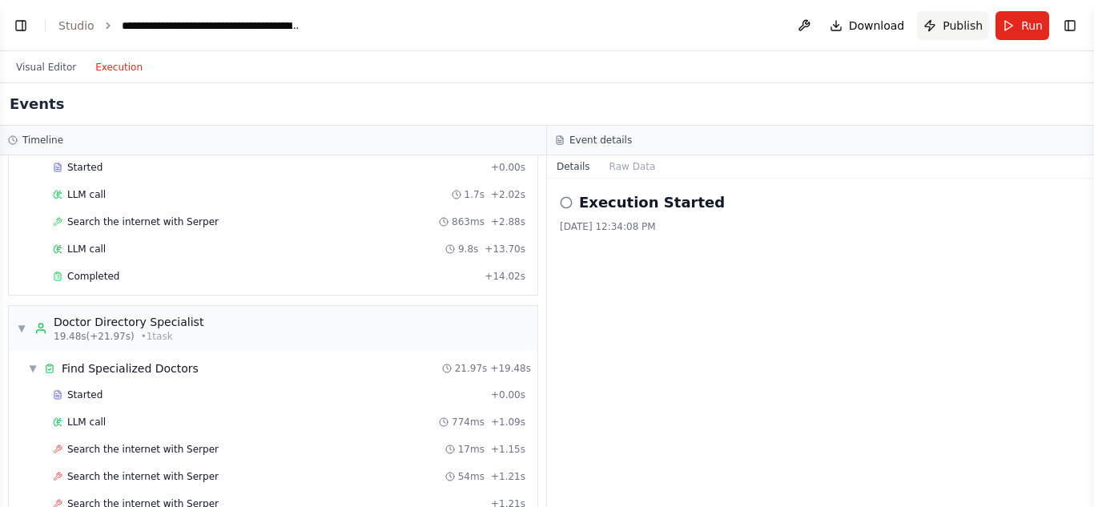
click at [955, 28] on span "Publish" at bounding box center [963, 26] width 40 height 16
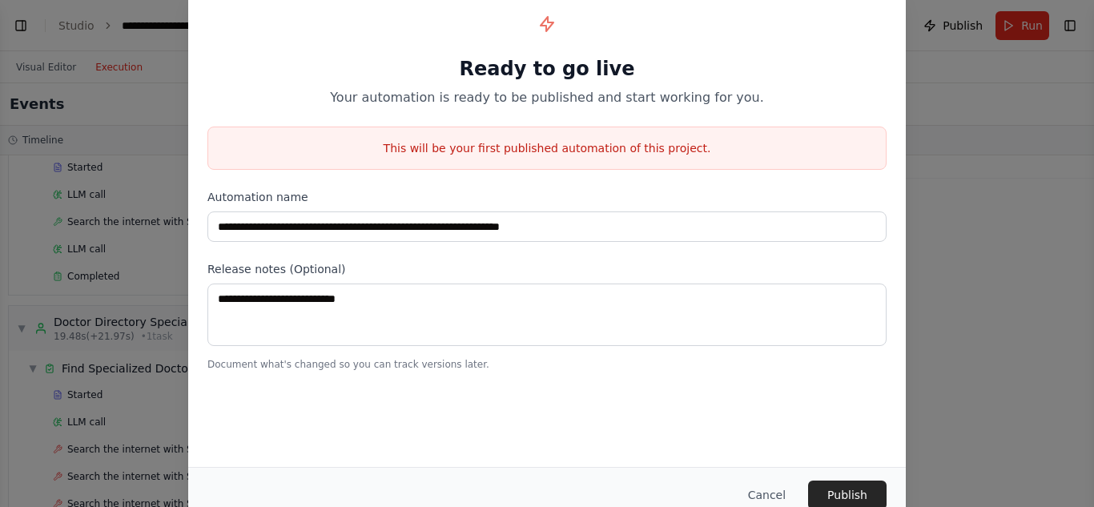
click at [1005, 379] on div "**********" at bounding box center [547, 253] width 1094 height 507
click at [779, 465] on button "Cancel" at bounding box center [766, 495] width 63 height 29
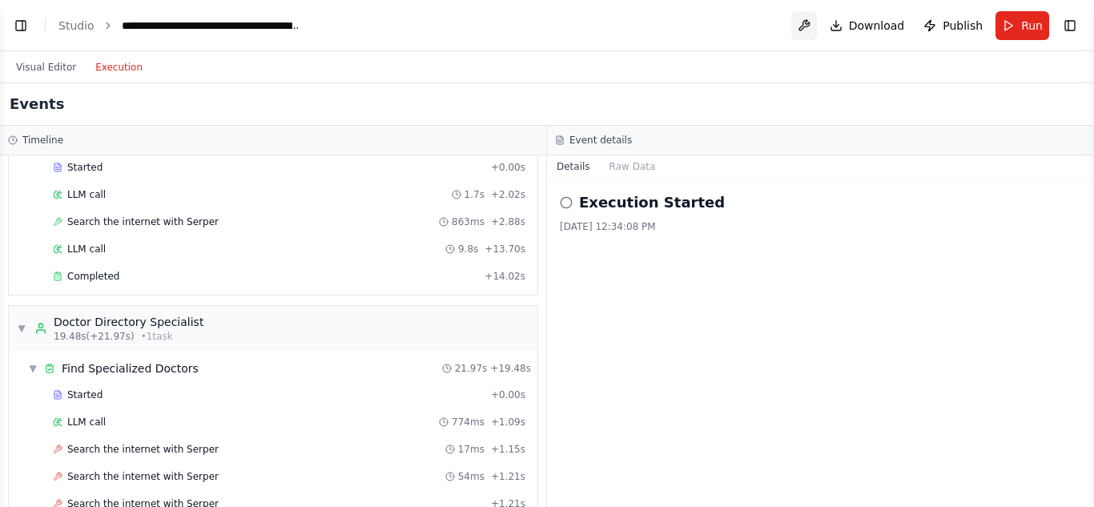
click at [809, 26] on button at bounding box center [804, 25] width 26 height 29
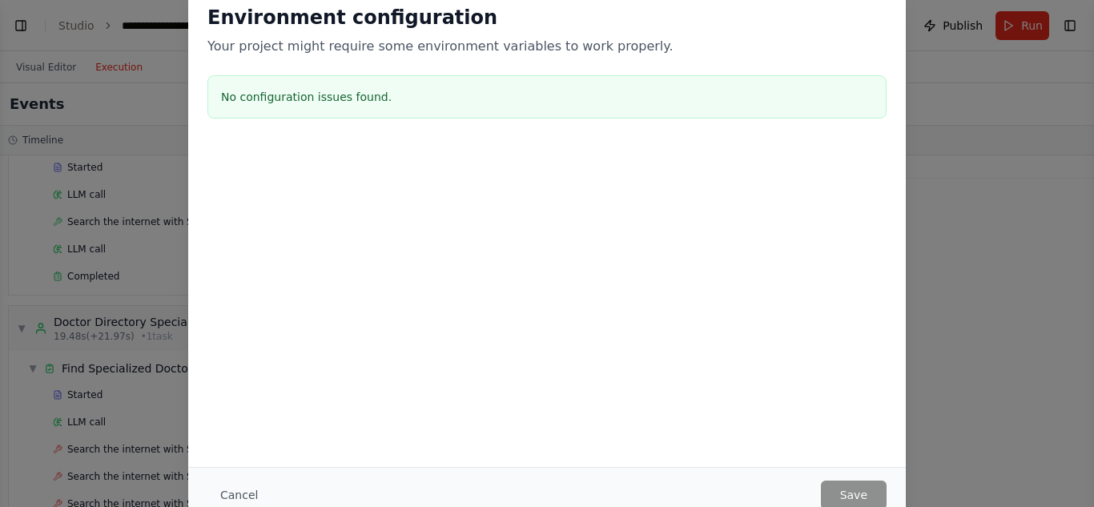
click at [461, 108] on div "No configuration issues found." at bounding box center [546, 96] width 679 height 43
click at [1093, 164] on div "Environment configuration Your project might require some environment variables…" at bounding box center [547, 253] width 1094 height 507
click at [835, 89] on h3 "No configuration issues found." at bounding box center [547, 97] width 652 height 16
select select "****"
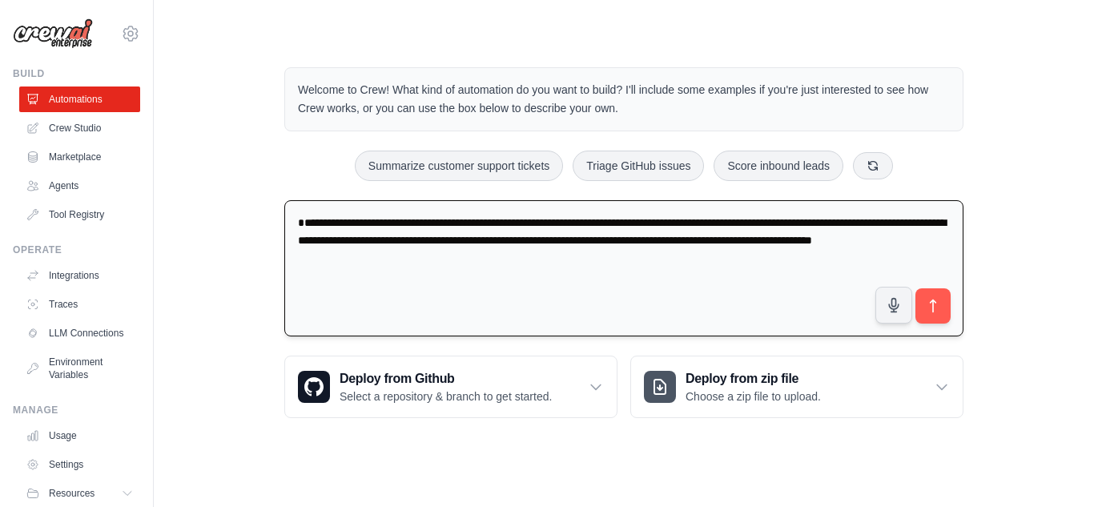
drag, startPoint x: 470, startPoint y: 279, endPoint x: 288, endPoint y: 220, distance: 191.7
click at [286, 219] on textarea "**********" at bounding box center [623, 268] width 679 height 137
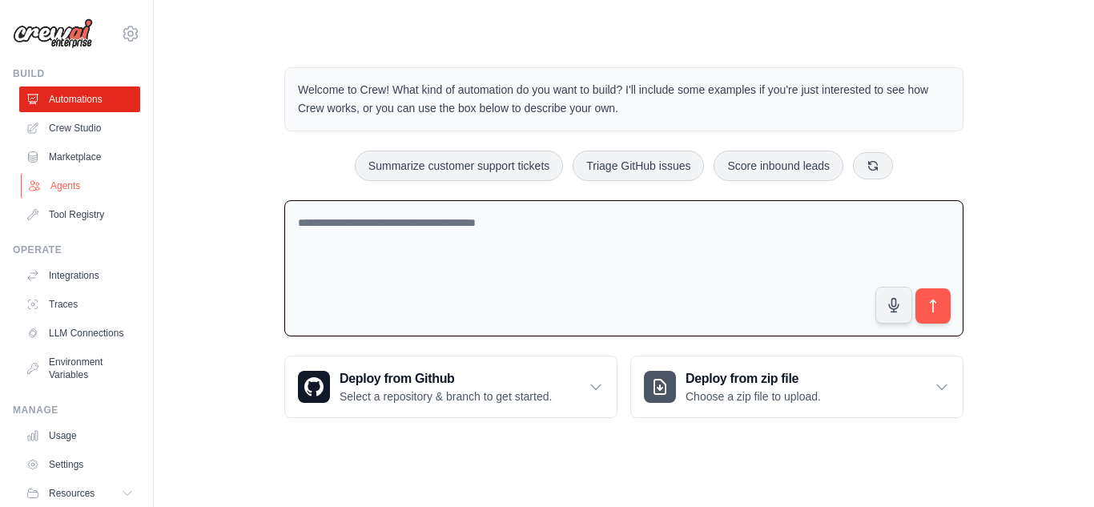
click at [58, 183] on link "Agents" at bounding box center [81, 186] width 121 height 26
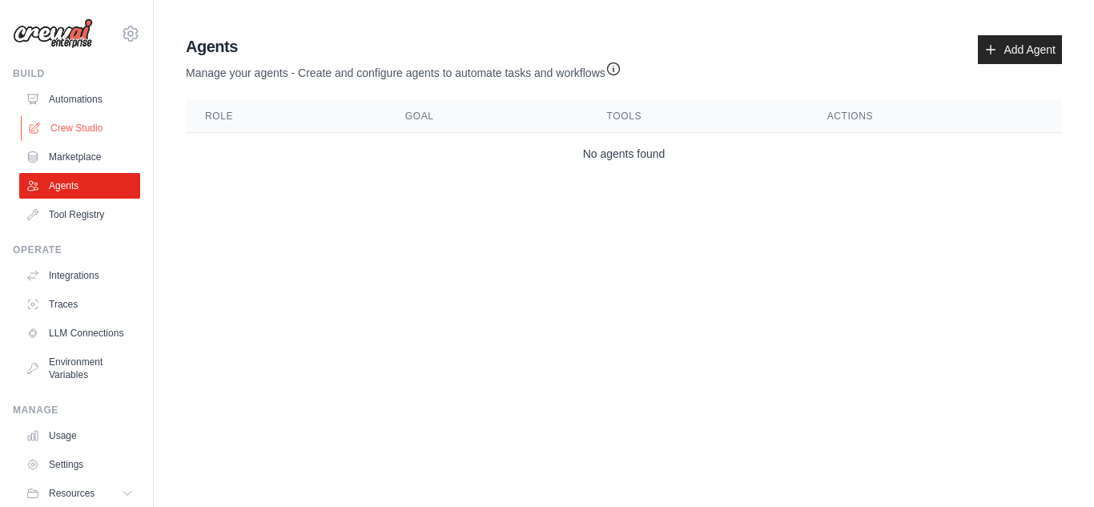
click at [79, 128] on link "Crew Studio" at bounding box center [81, 128] width 121 height 26
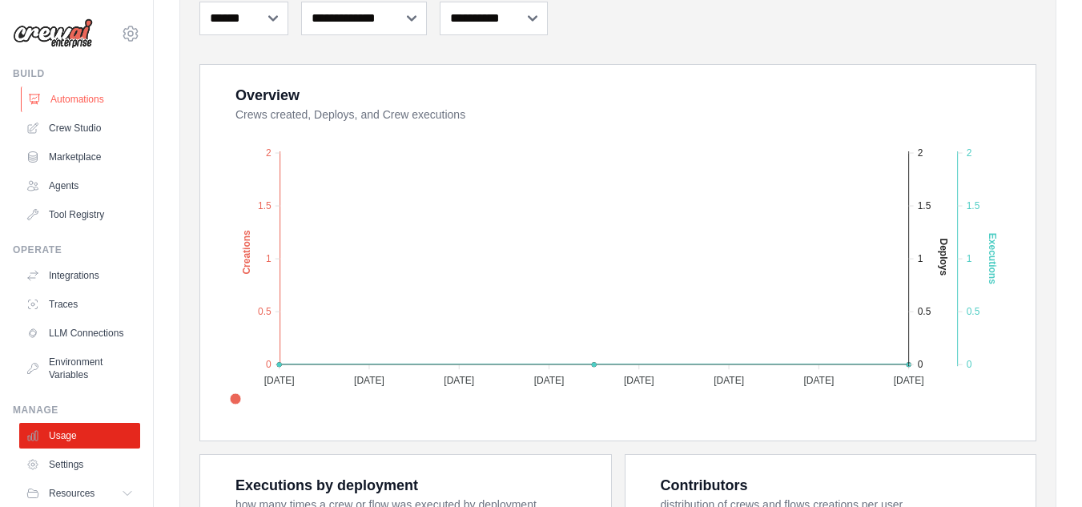
click at [67, 97] on link "Automations" at bounding box center [81, 100] width 121 height 26
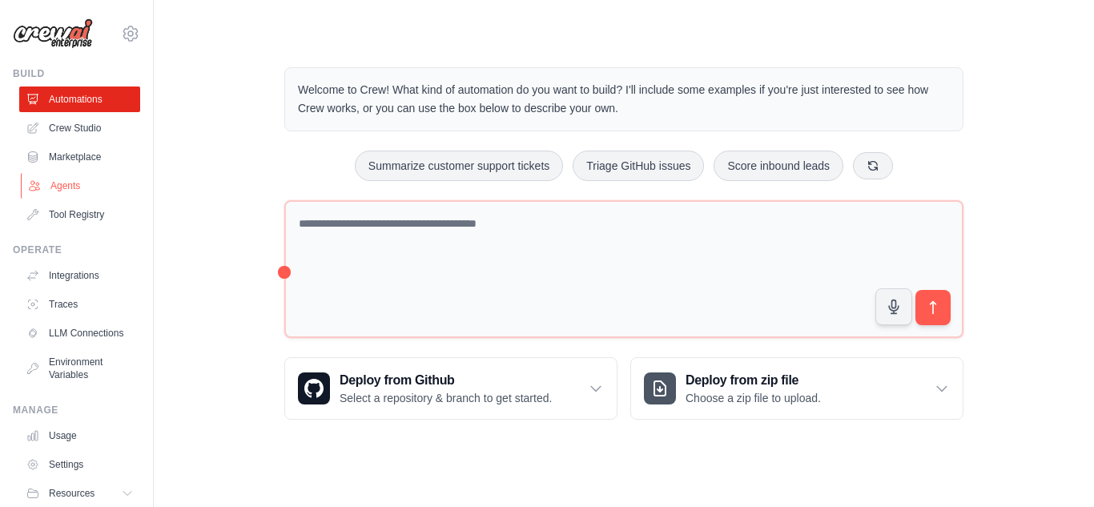
click at [82, 183] on link "Agents" at bounding box center [81, 186] width 121 height 26
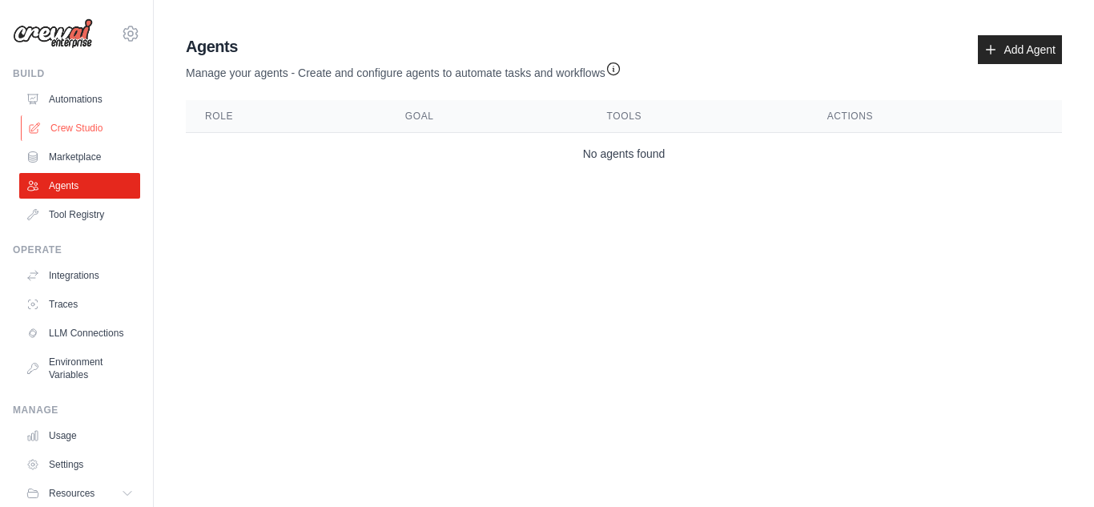
click at [82, 118] on link "Crew Studio" at bounding box center [81, 128] width 121 height 26
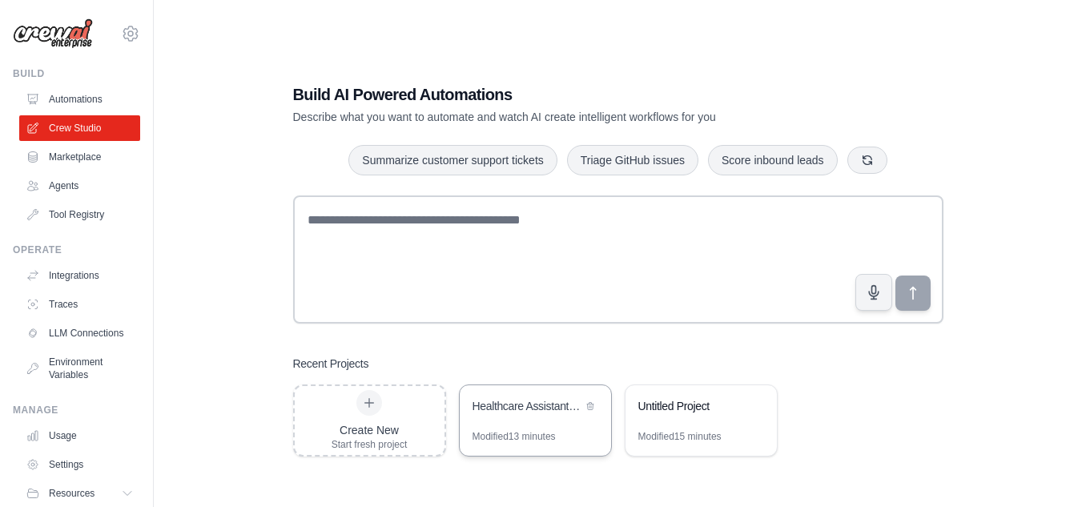
click at [538, 412] on div "Healthcare Assistant - Symptom Analysis & Doctor Appointment System" at bounding box center [528, 406] width 110 height 16
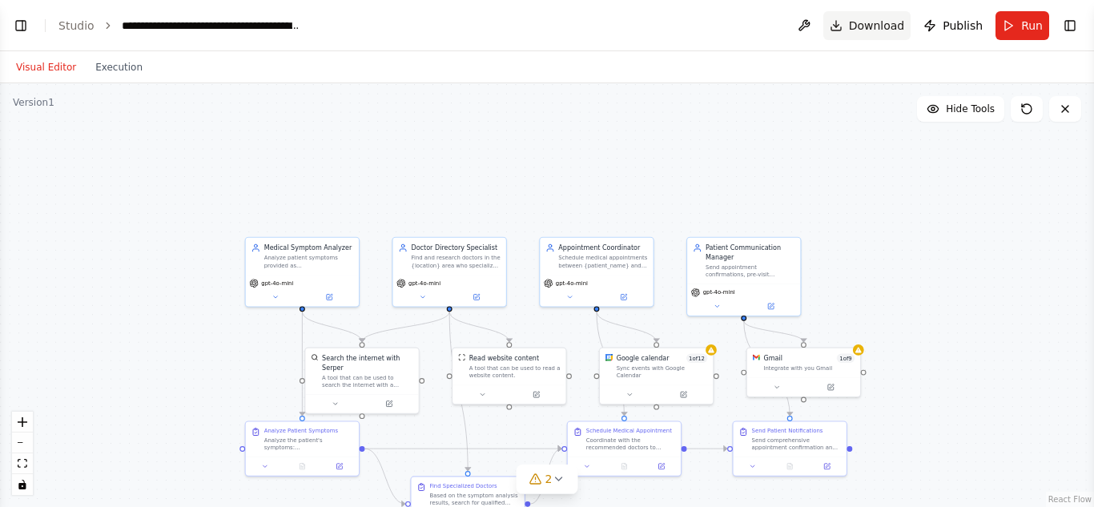
click at [847, 23] on button "Download" at bounding box center [867, 25] width 88 height 29
click at [879, 32] on span "Download" at bounding box center [877, 26] width 56 height 16
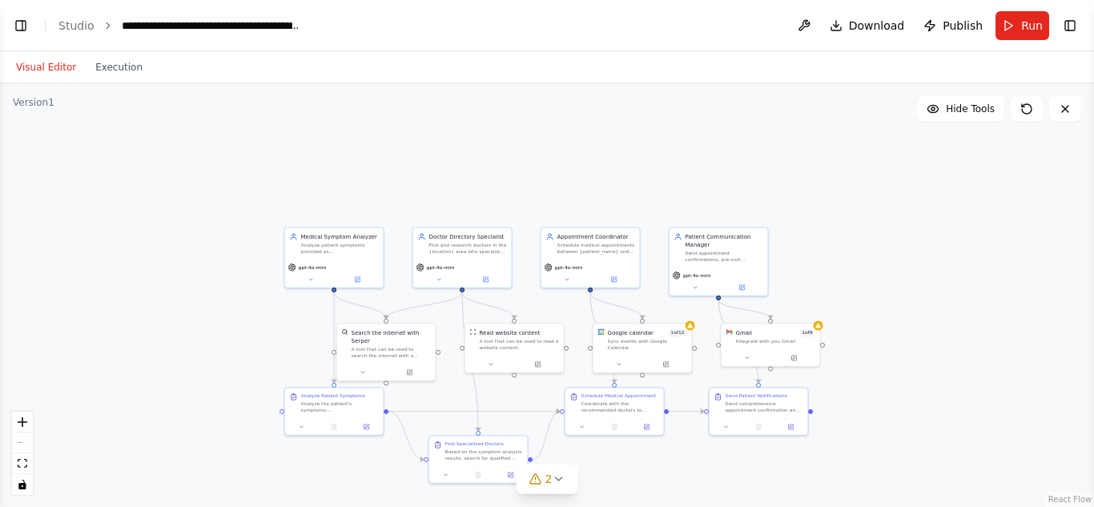
scroll to position [3631, 0]
